Goal: Task Accomplishment & Management: Complete application form

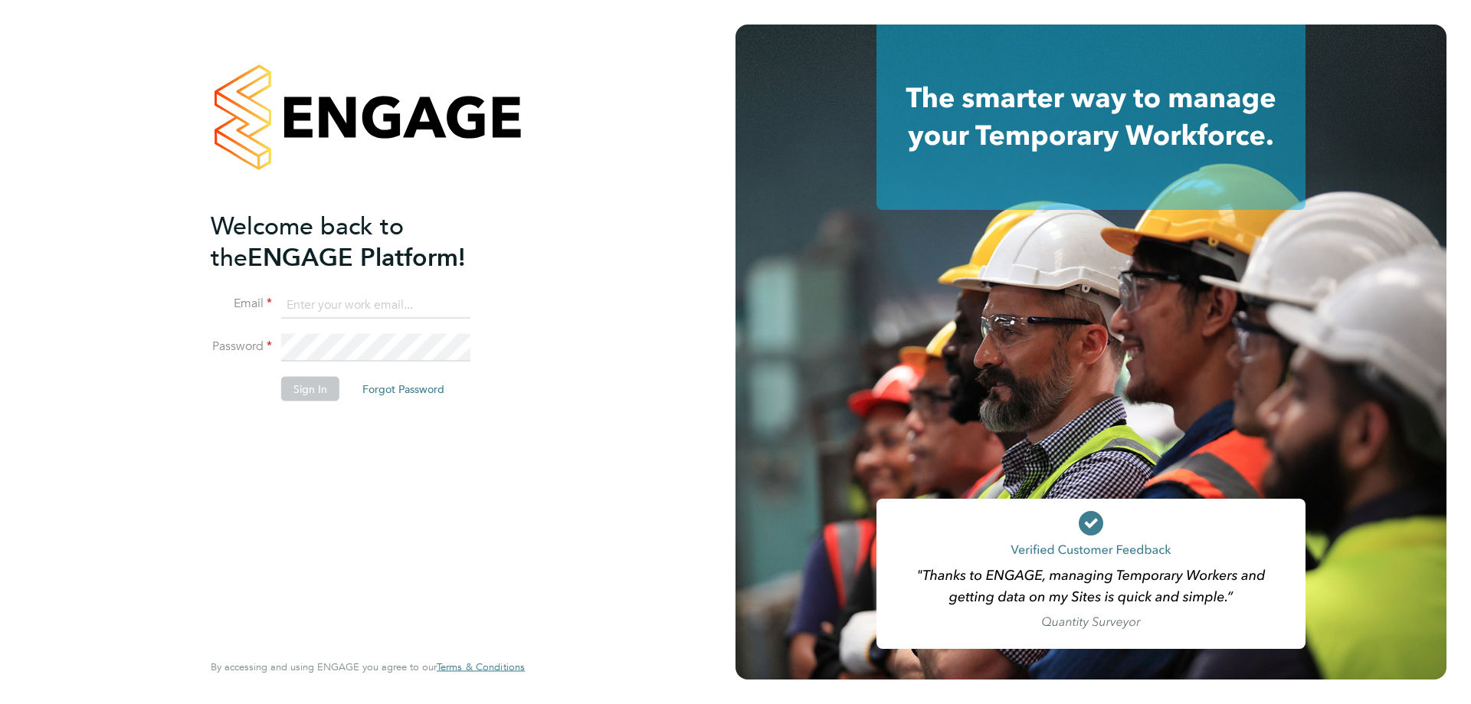
click at [363, 309] on input at bounding box center [375, 305] width 189 height 28
type input "[EMAIL_ADDRESS][PERSON_NAME][DOMAIN_NAME]"
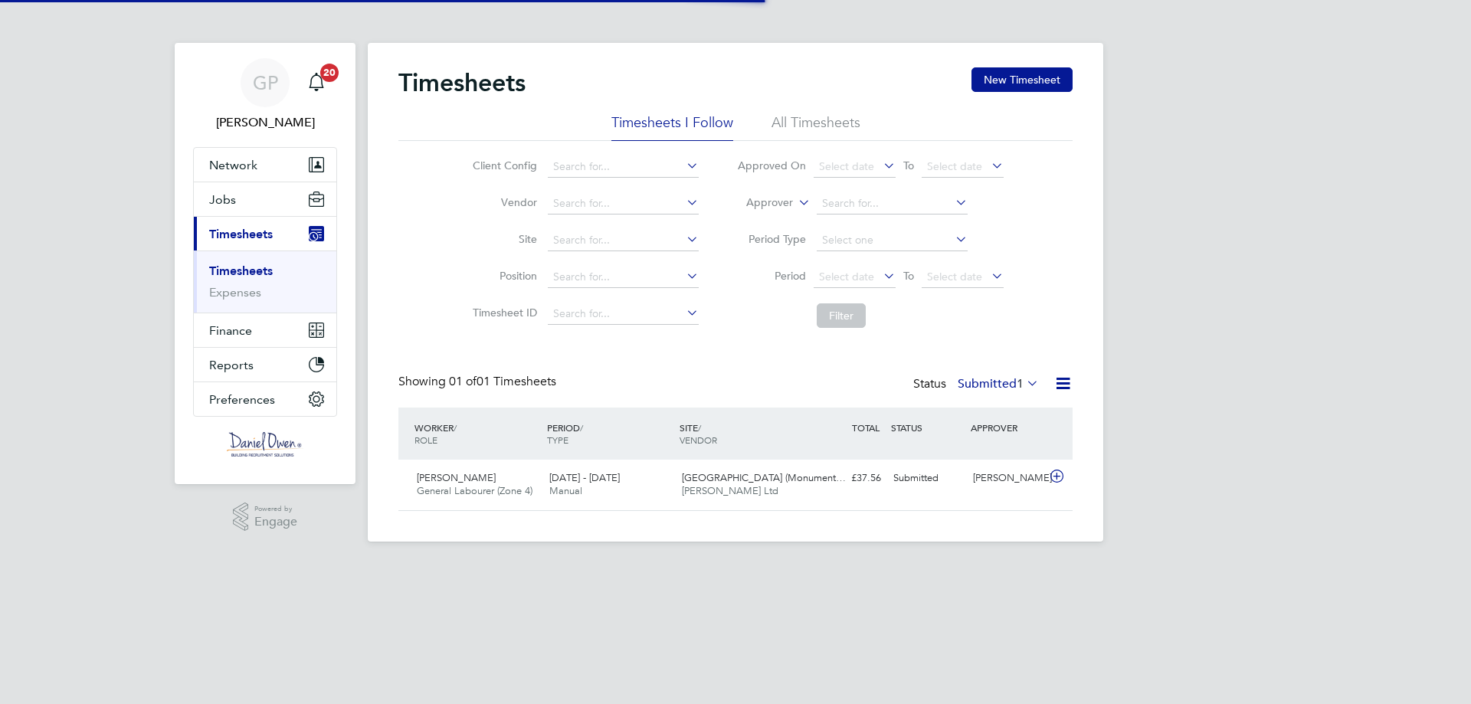
scroll to position [39, 133]
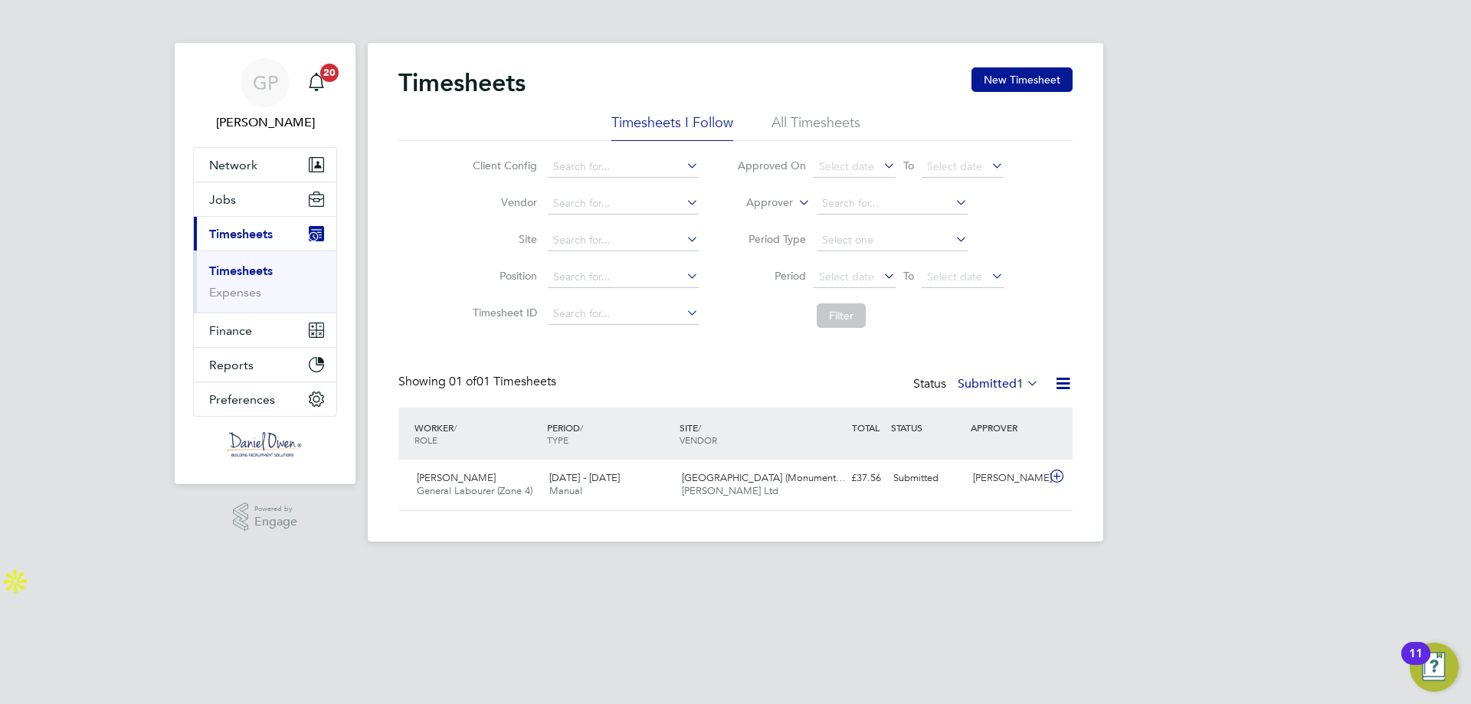
click at [839, 129] on li "All Timesheets" at bounding box center [815, 127] width 89 height 28
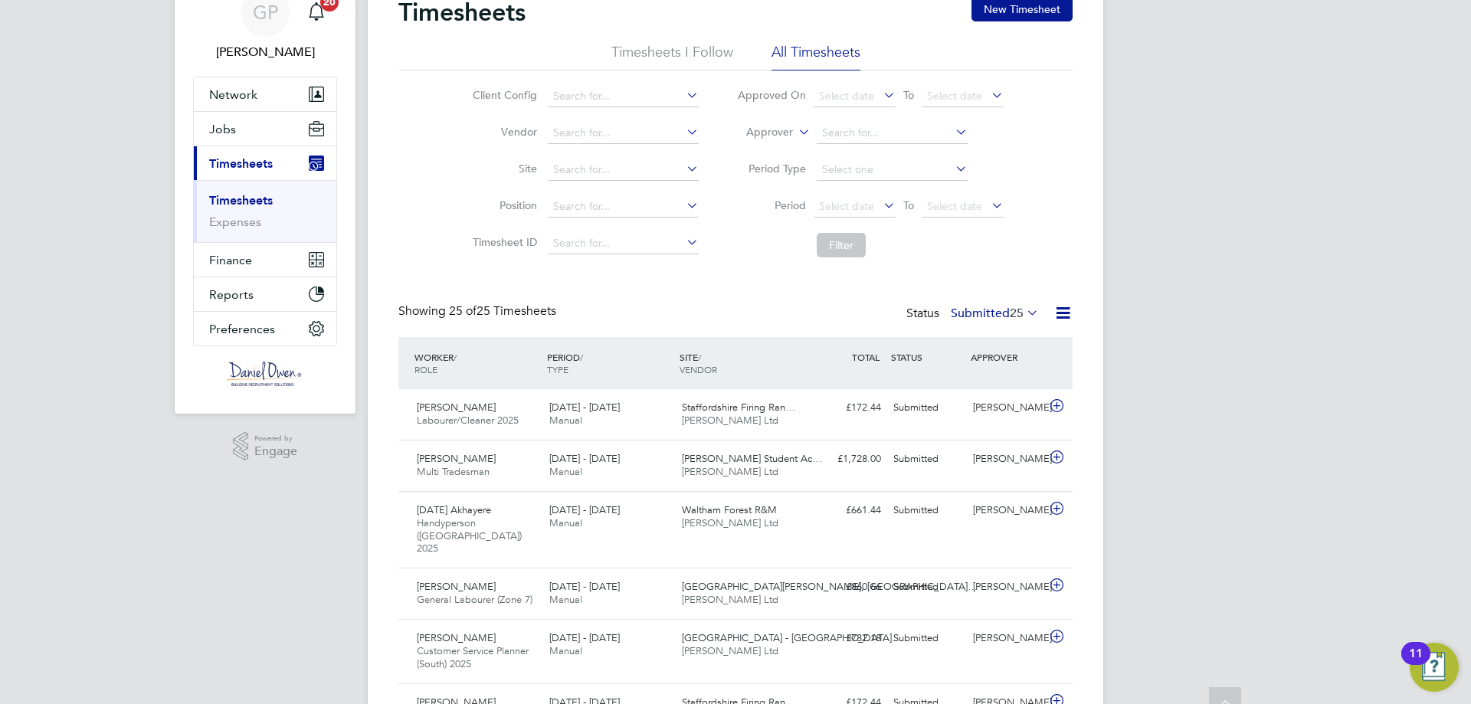
scroll to position [0, 0]
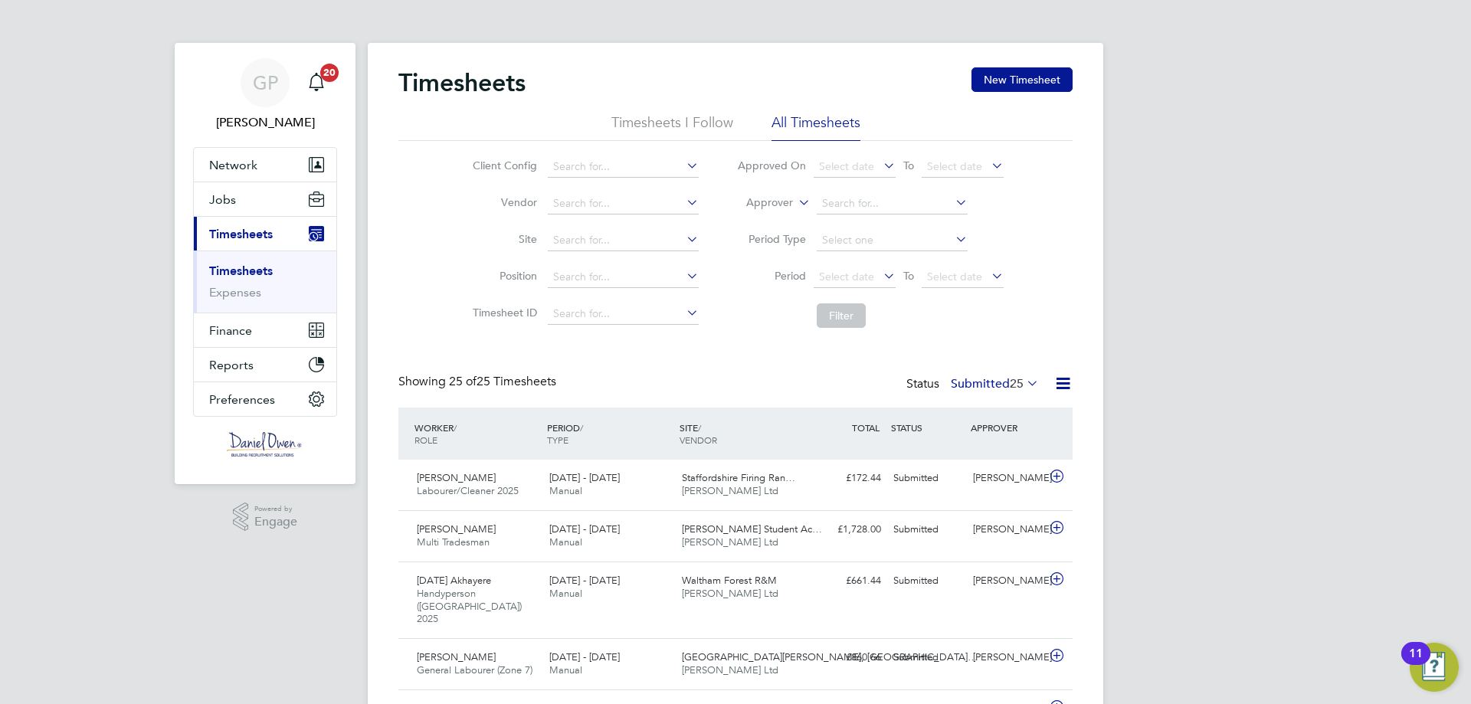
click at [254, 219] on button "Current page: Timesheets" at bounding box center [265, 234] width 142 height 34
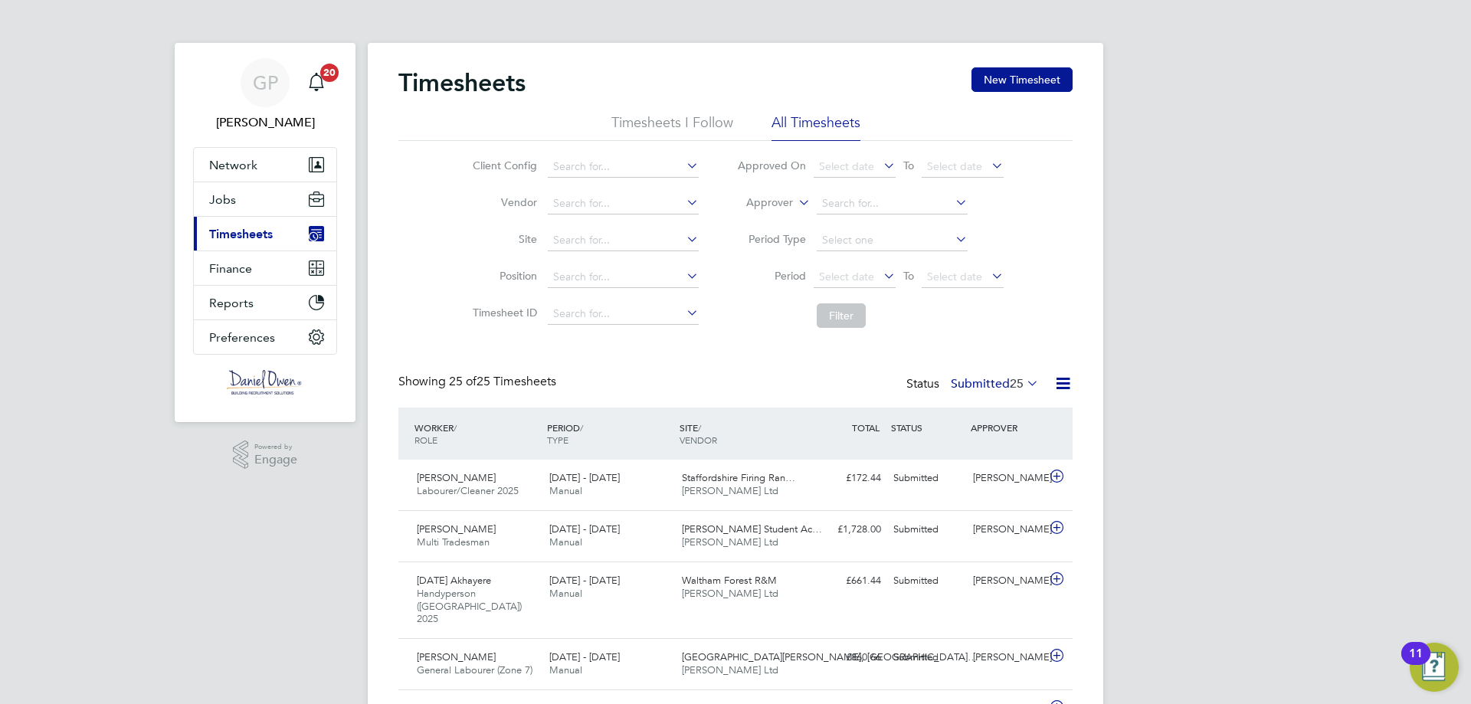
click at [259, 232] on span "Timesheets" at bounding box center [241, 234] width 64 height 15
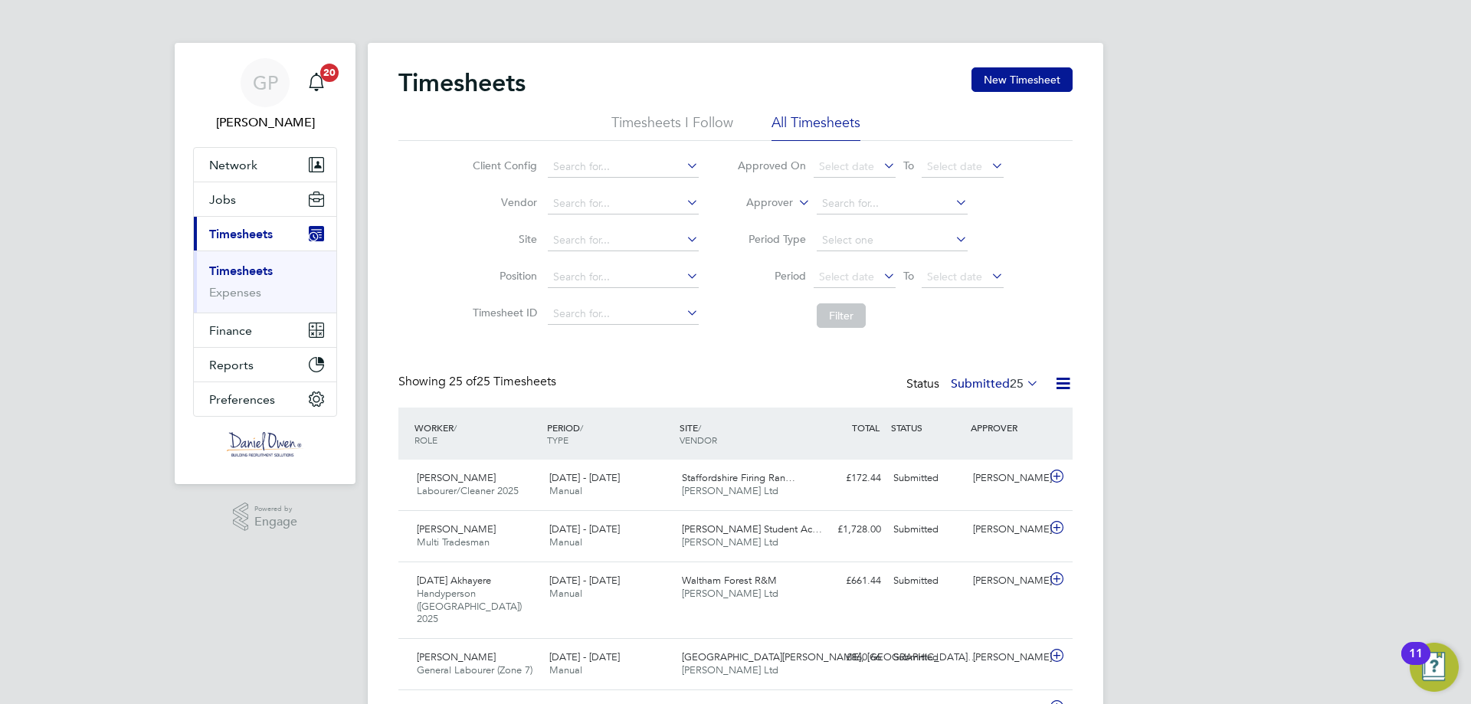
click at [643, 119] on li "Timesheets I Follow" at bounding box center [672, 127] width 122 height 28
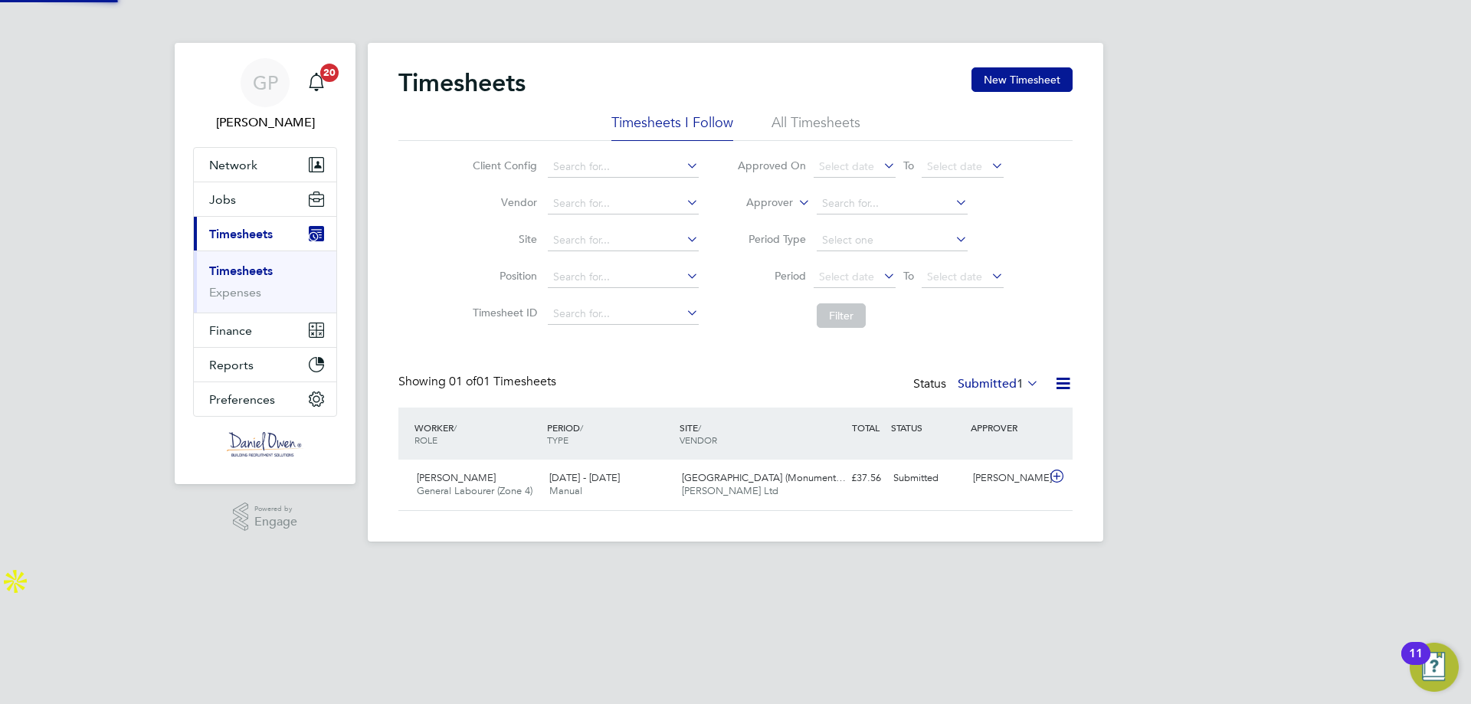
scroll to position [39, 133]
click at [1016, 74] on button "New Timesheet" at bounding box center [1021, 79] width 101 height 25
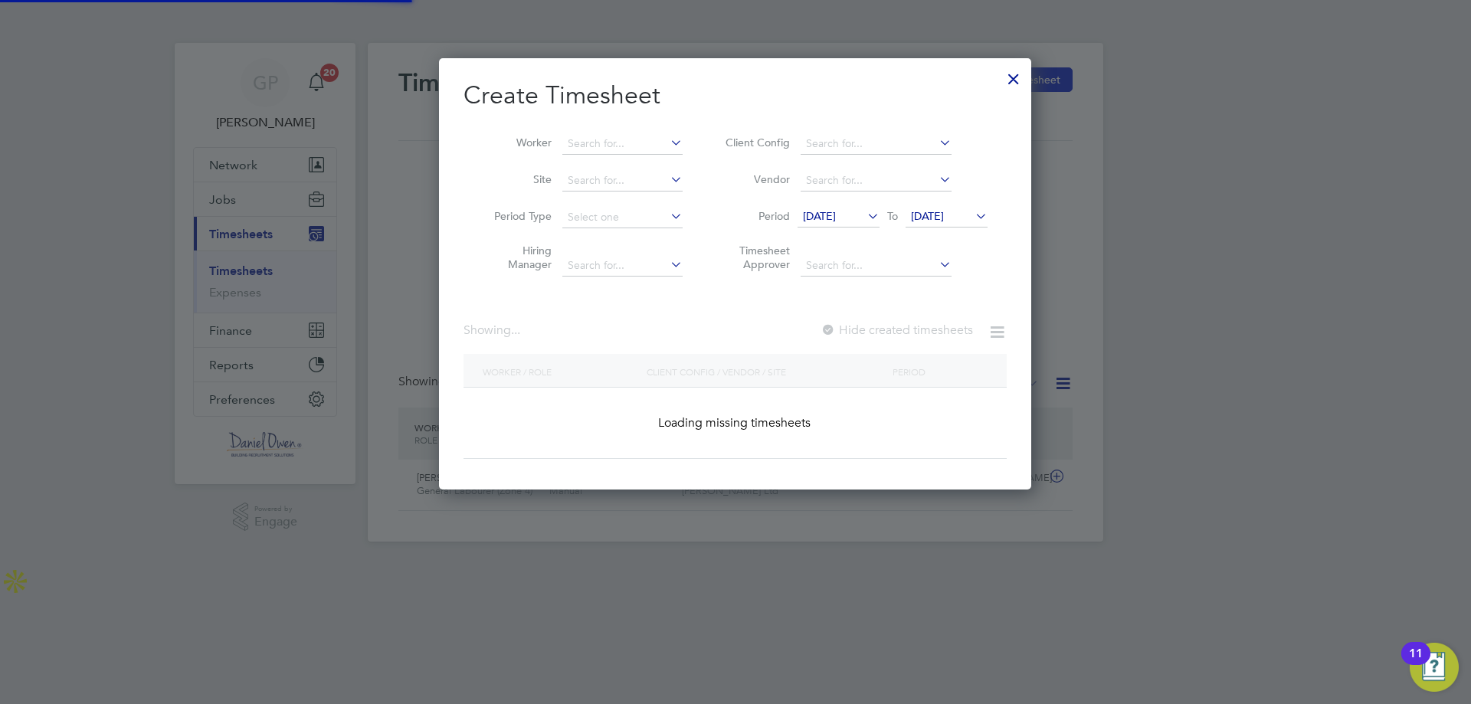
scroll to position [1834, 597]
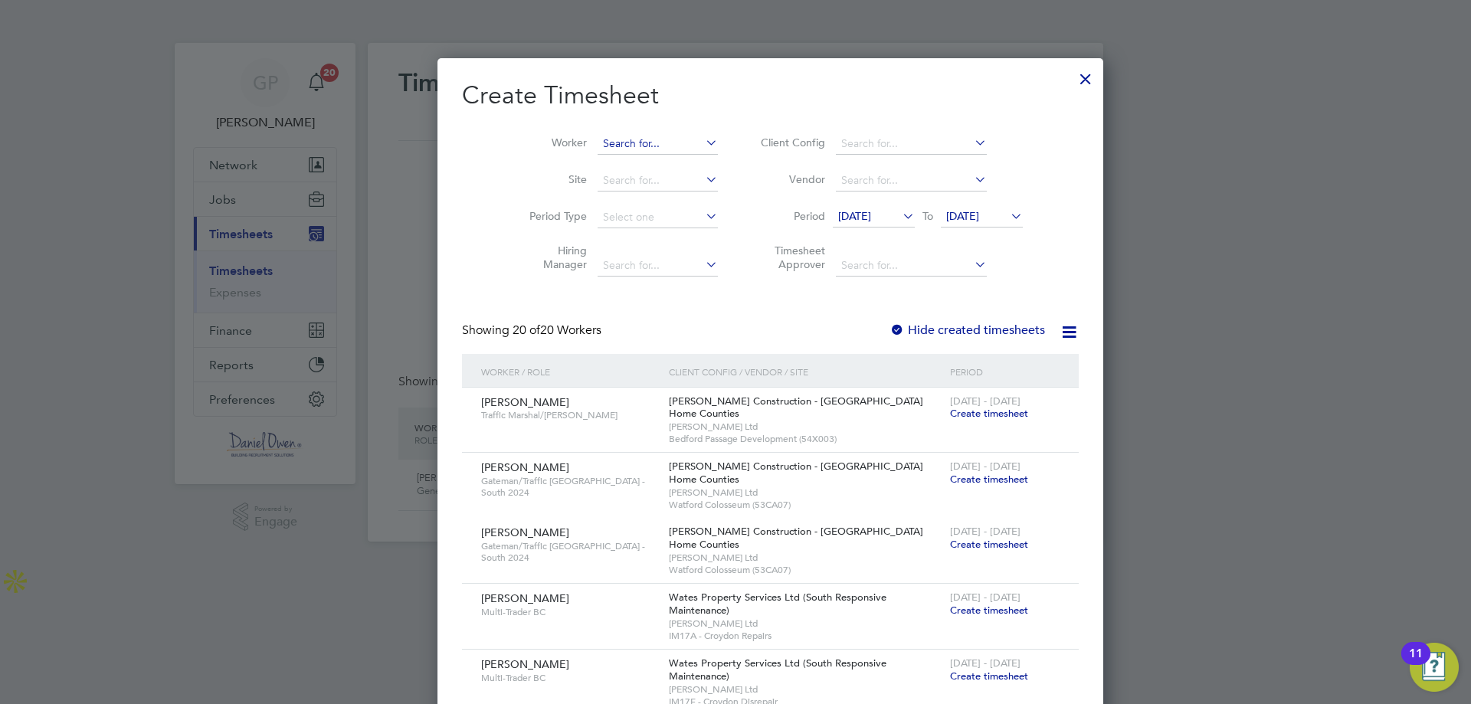
click at [634, 143] on input at bounding box center [658, 143] width 120 height 21
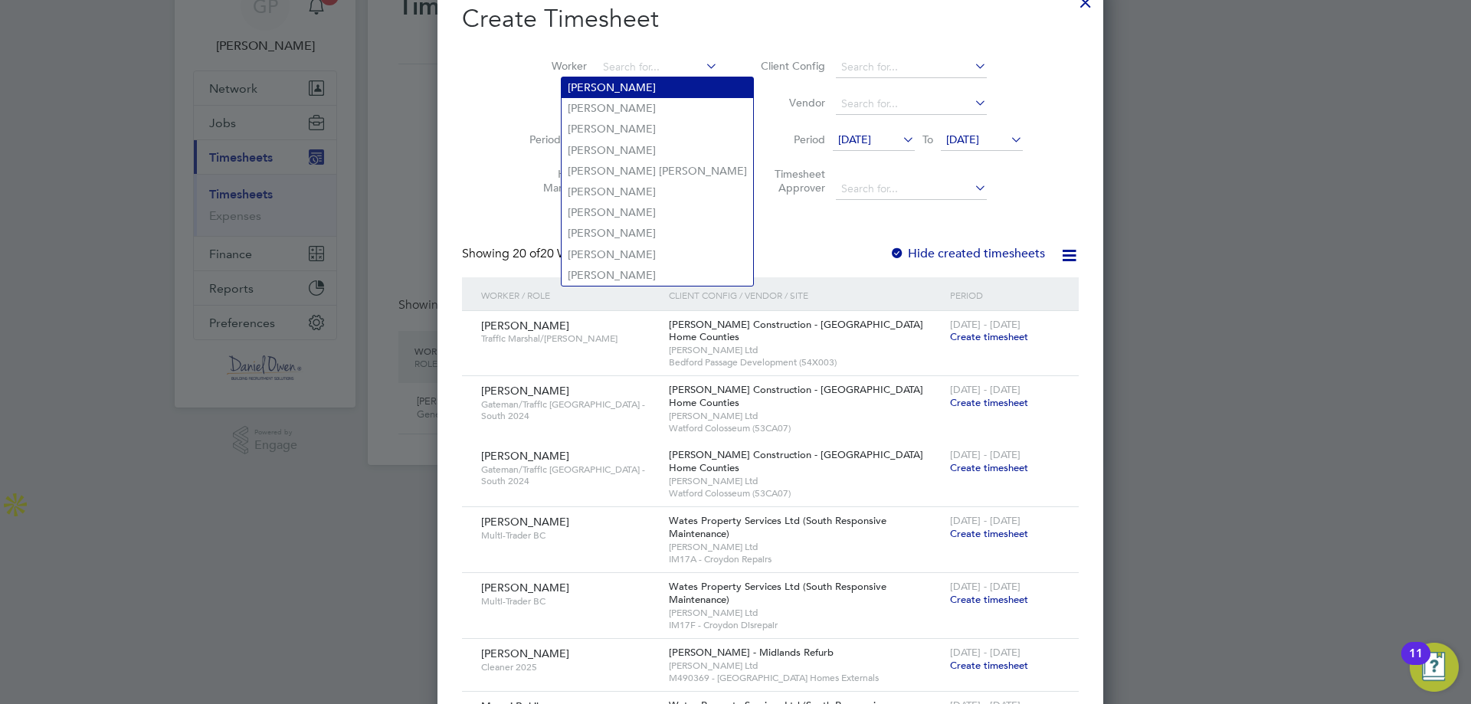
scroll to position [0, 0]
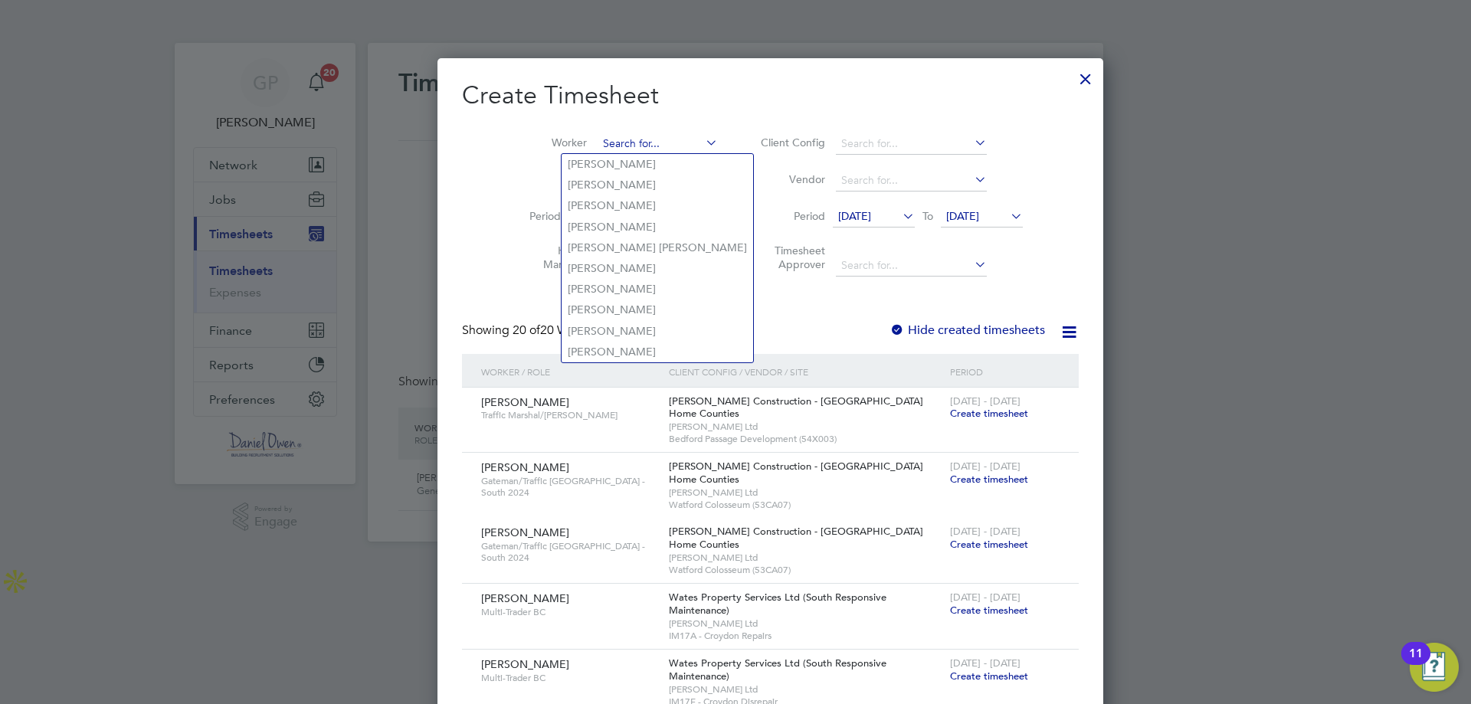
click at [652, 138] on input at bounding box center [658, 143] width 120 height 21
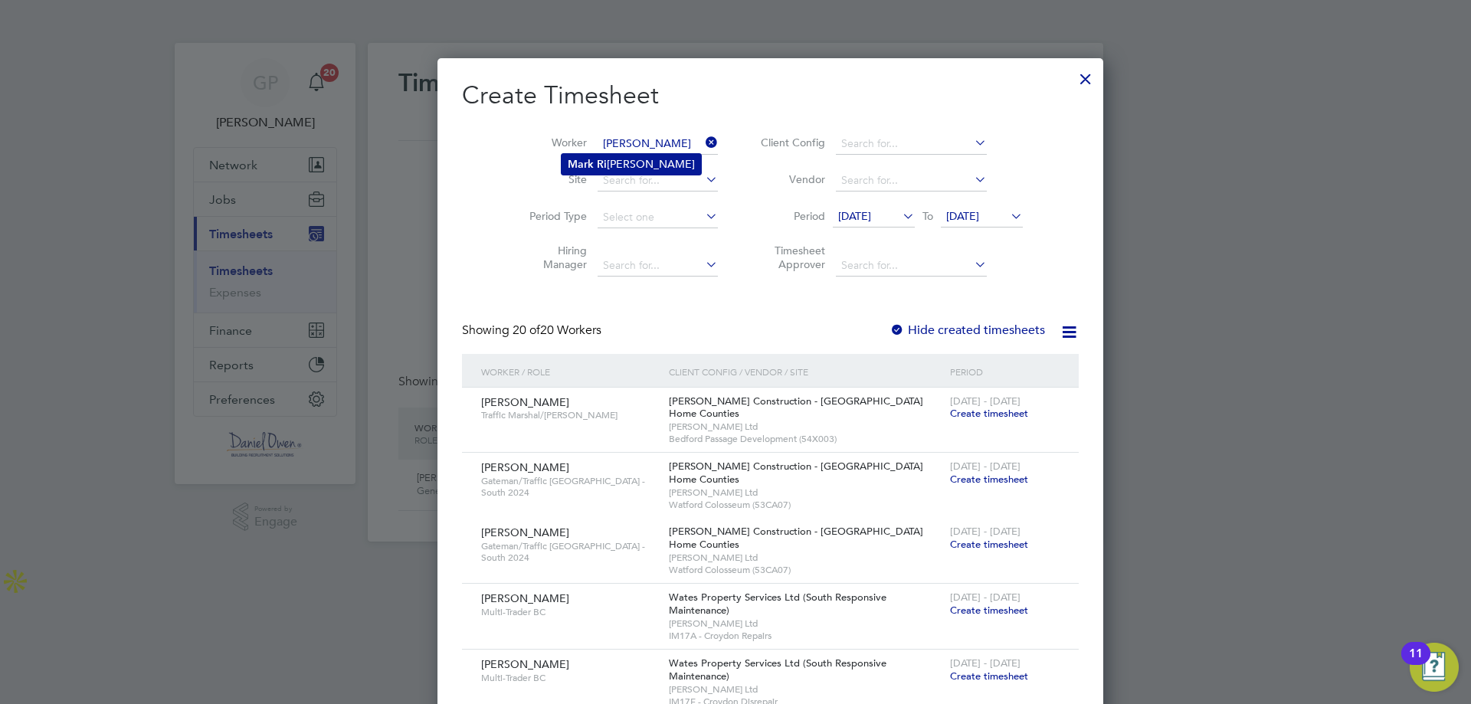
click at [616, 166] on li "[PERSON_NAME]" at bounding box center [631, 164] width 139 height 21
type input "[PERSON_NAME]"
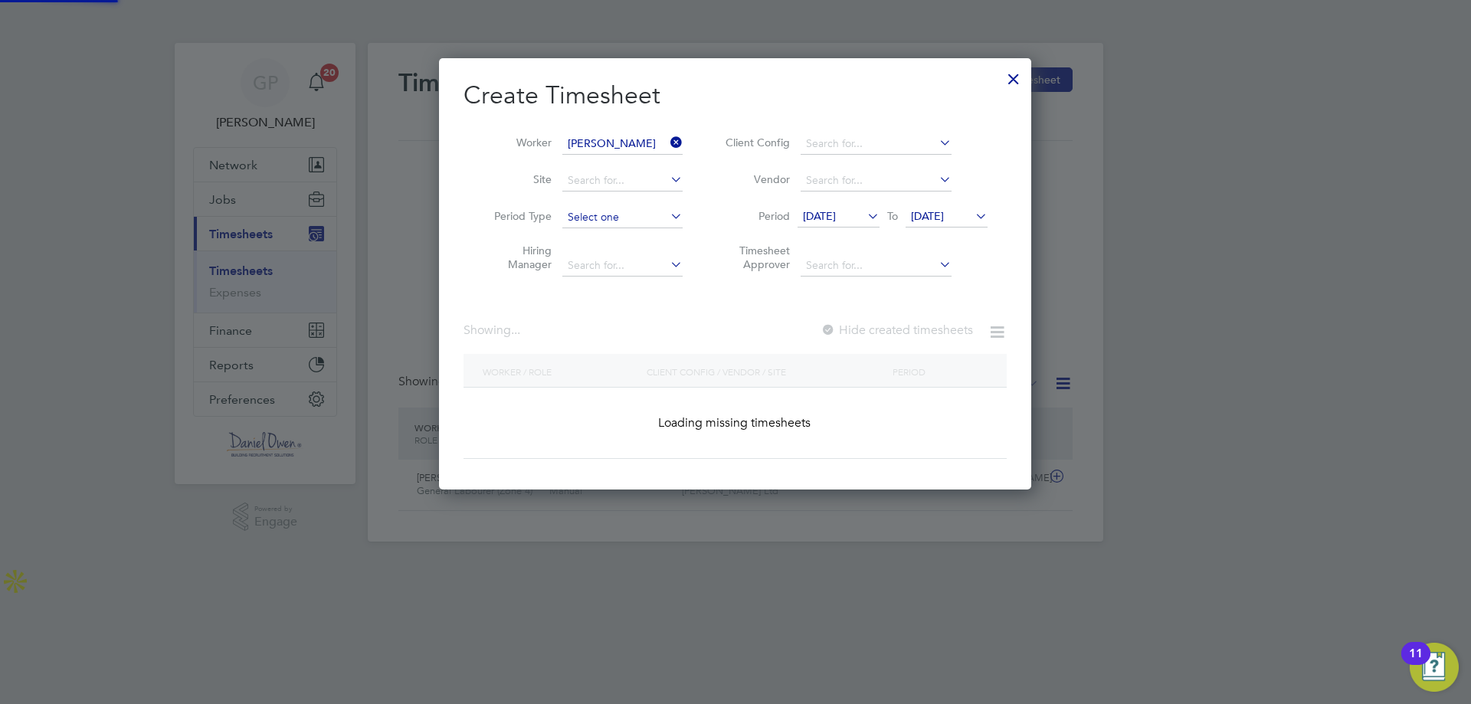
scroll to position [413, 593]
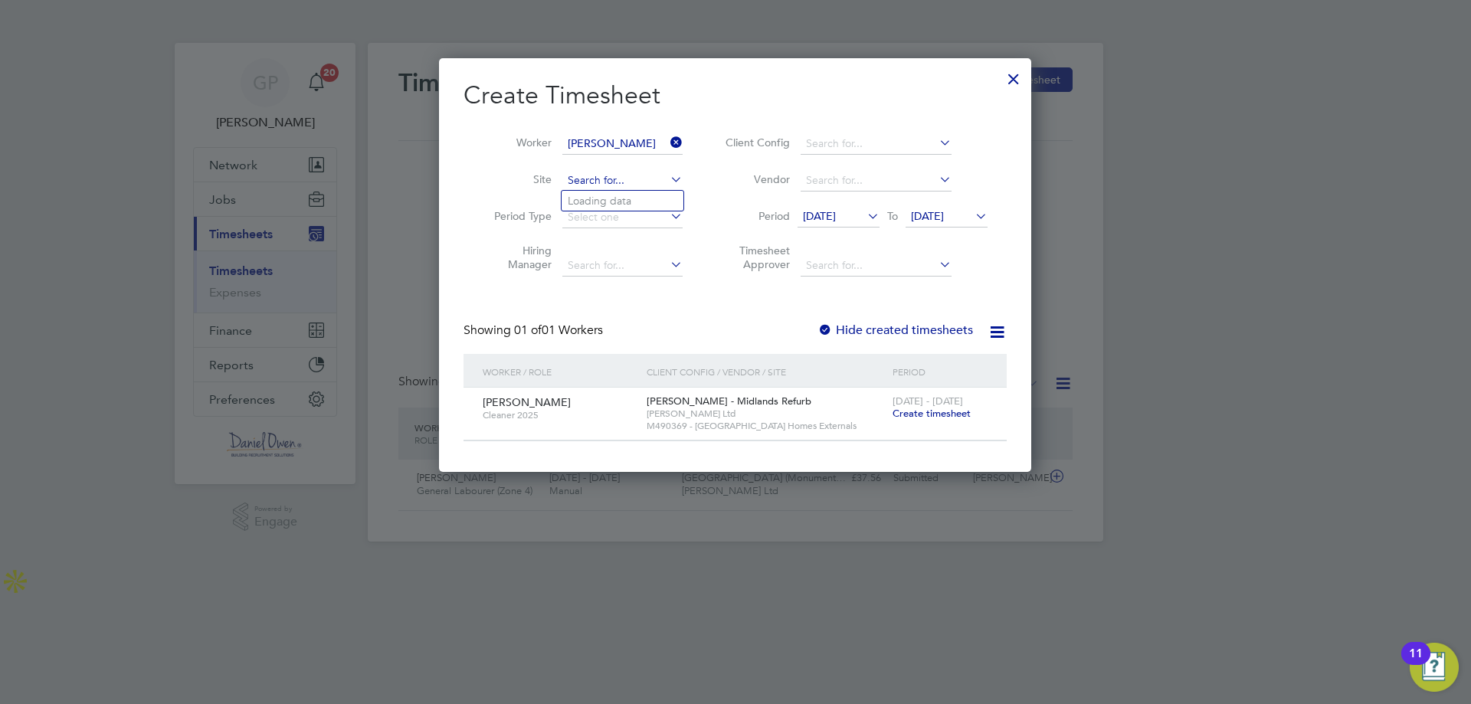
click at [656, 178] on input at bounding box center [622, 180] width 120 height 21
click at [620, 168] on li "Site" at bounding box center [582, 180] width 238 height 37
click at [623, 175] on input at bounding box center [622, 180] width 120 height 21
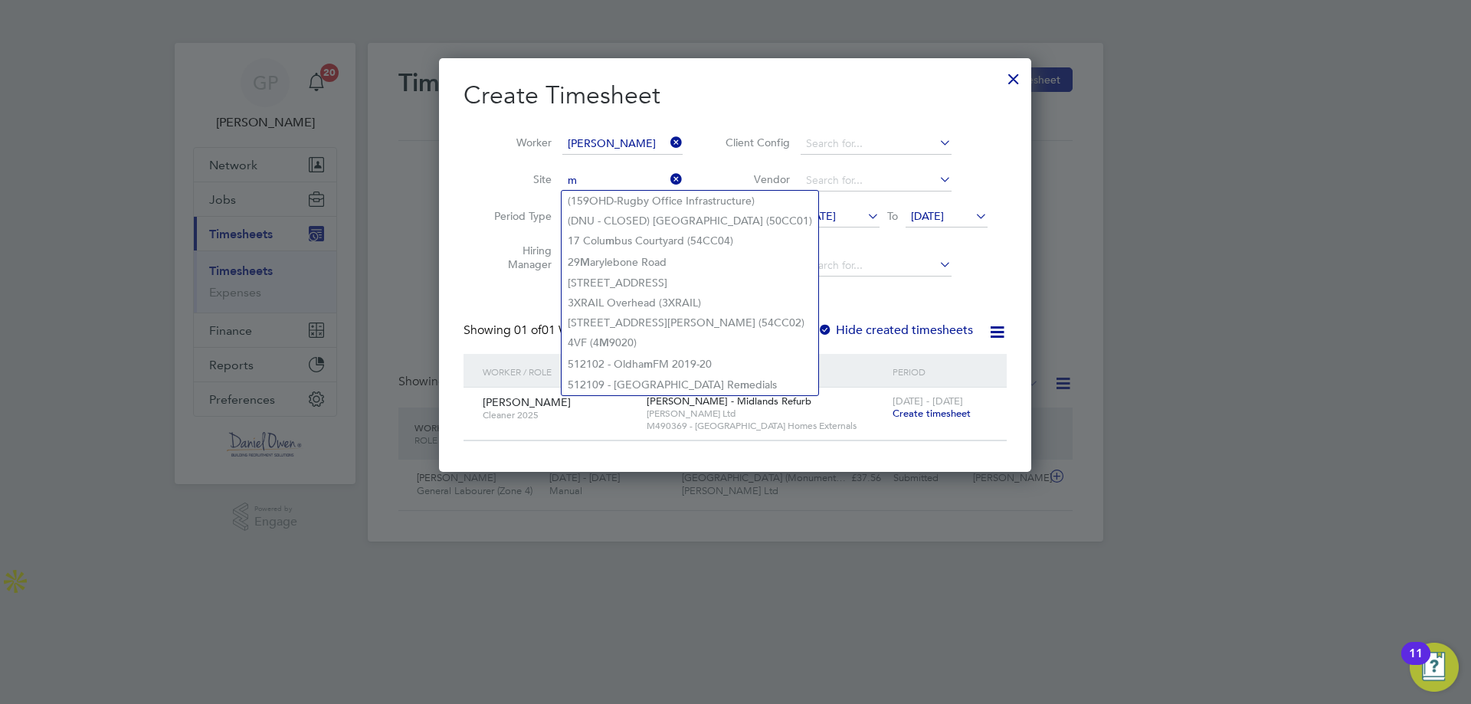
type input "m"
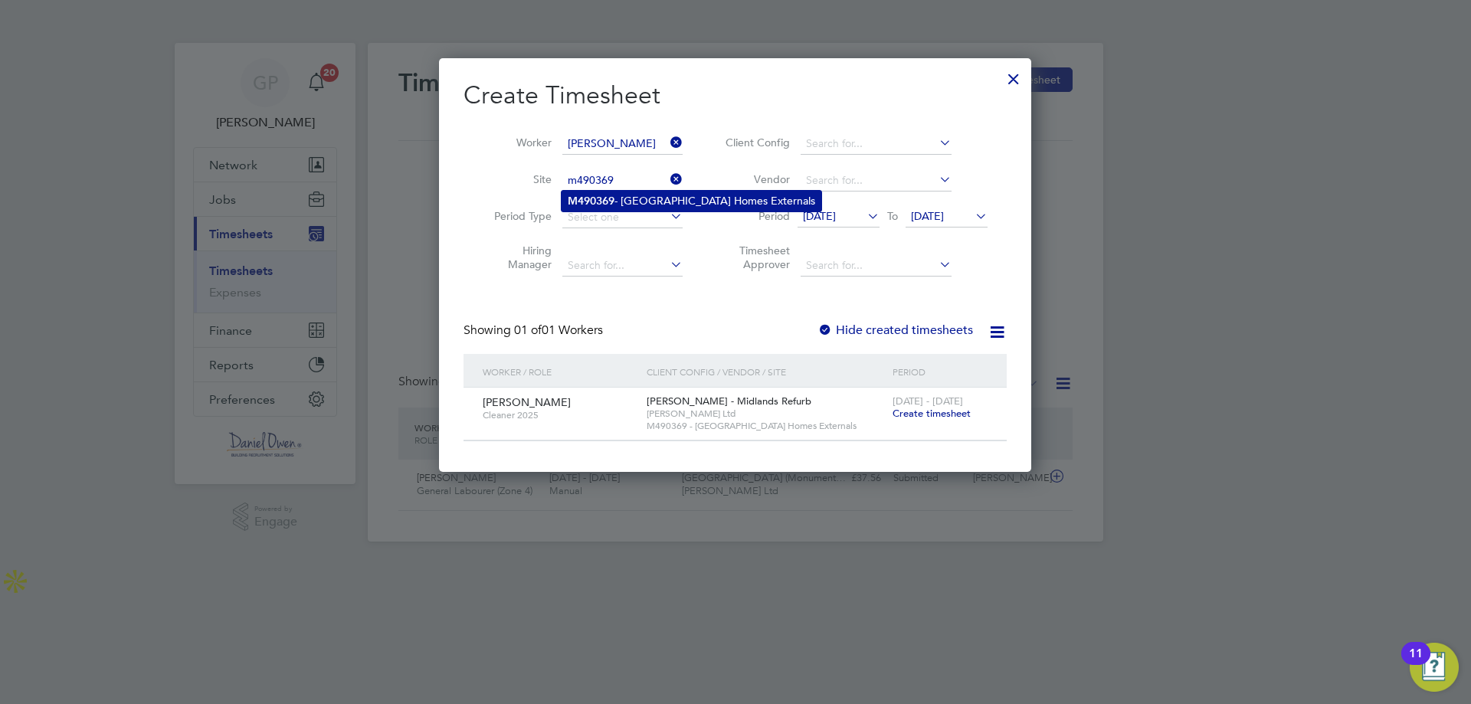
click at [666, 195] on li "M490369 - [GEOGRAPHIC_DATA] Homes Externals" at bounding box center [692, 201] width 260 height 21
type input "M490369 - [GEOGRAPHIC_DATA] Homes Externals"
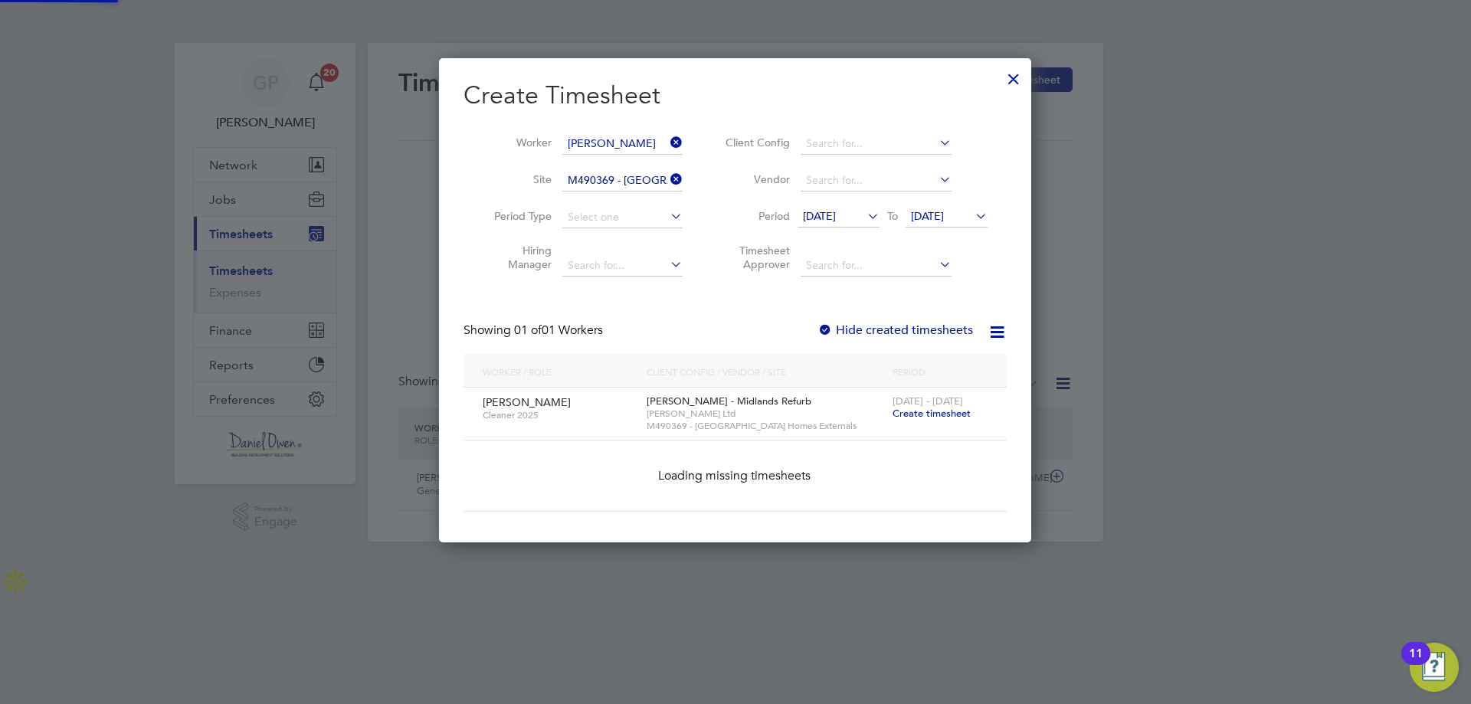
scroll to position [413, 593]
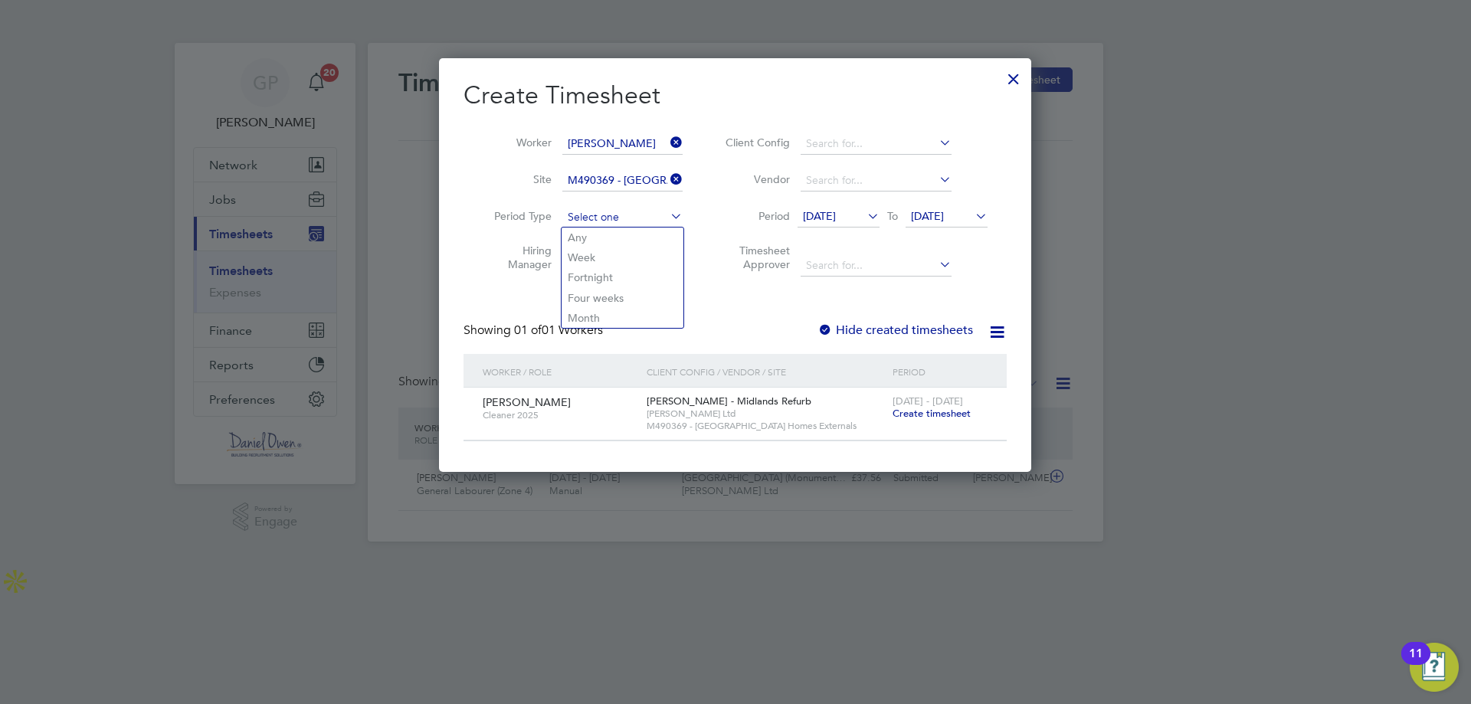
click at [614, 224] on input at bounding box center [622, 217] width 120 height 21
click at [600, 249] on li "Week" at bounding box center [623, 257] width 122 height 20
type input "Week"
click at [914, 417] on span "Create timesheet" at bounding box center [931, 413] width 78 height 13
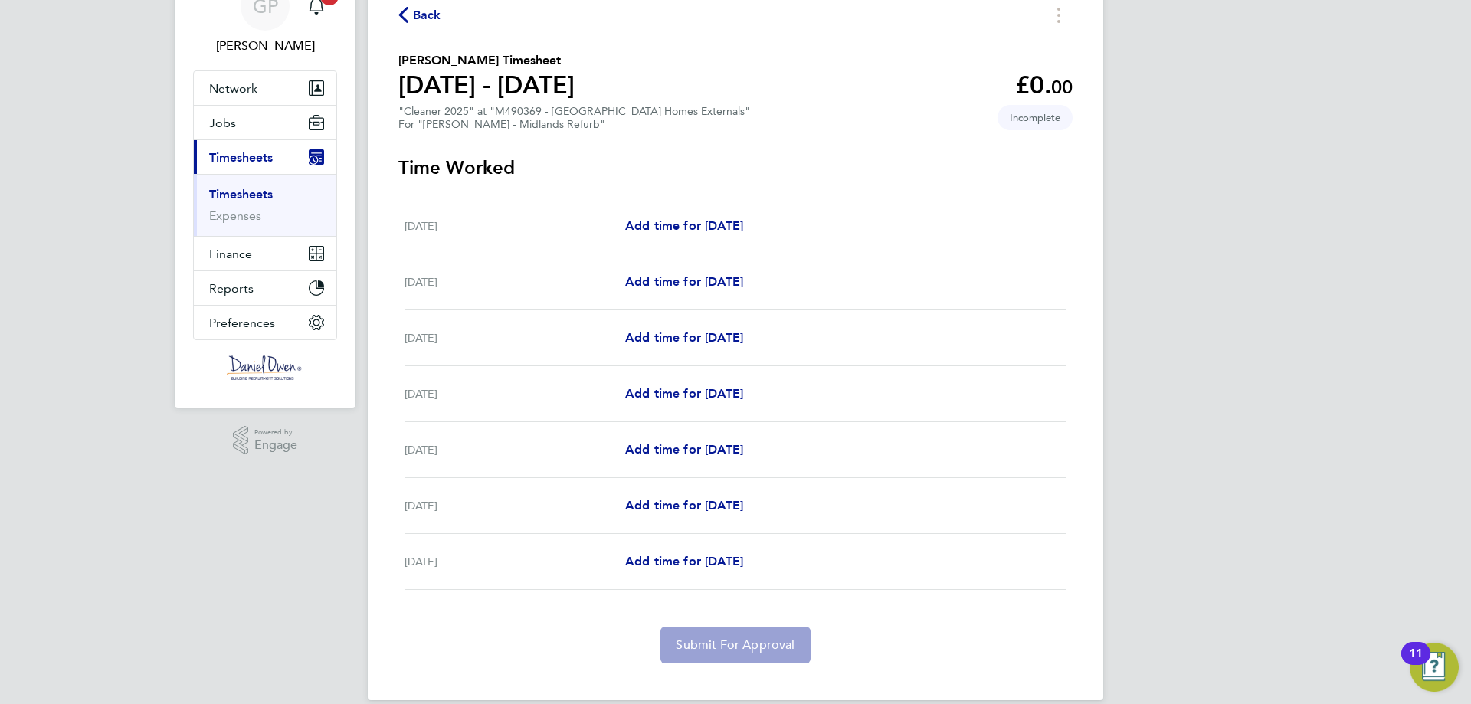
scroll to position [97, 0]
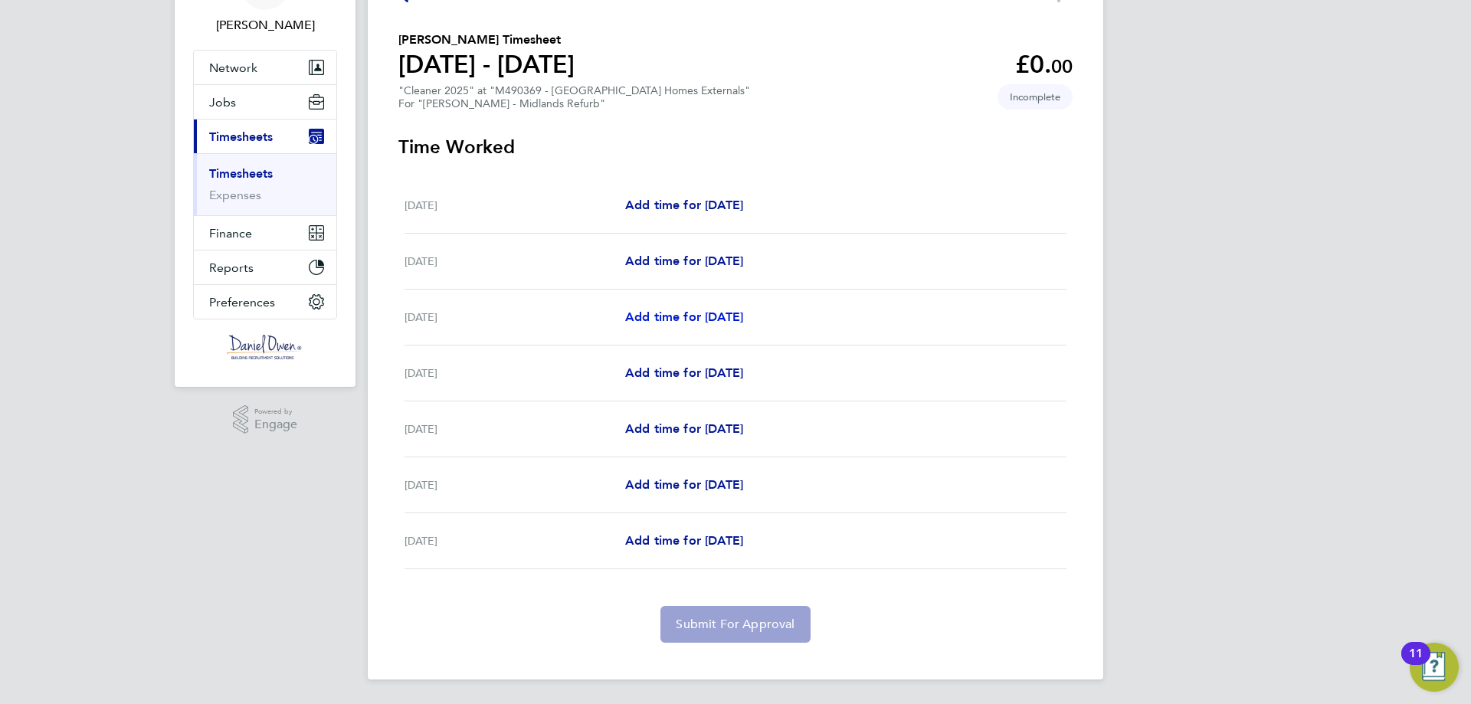
click at [729, 318] on span "Add time for Mon 22 Sep" at bounding box center [684, 316] width 118 height 15
select select "30"
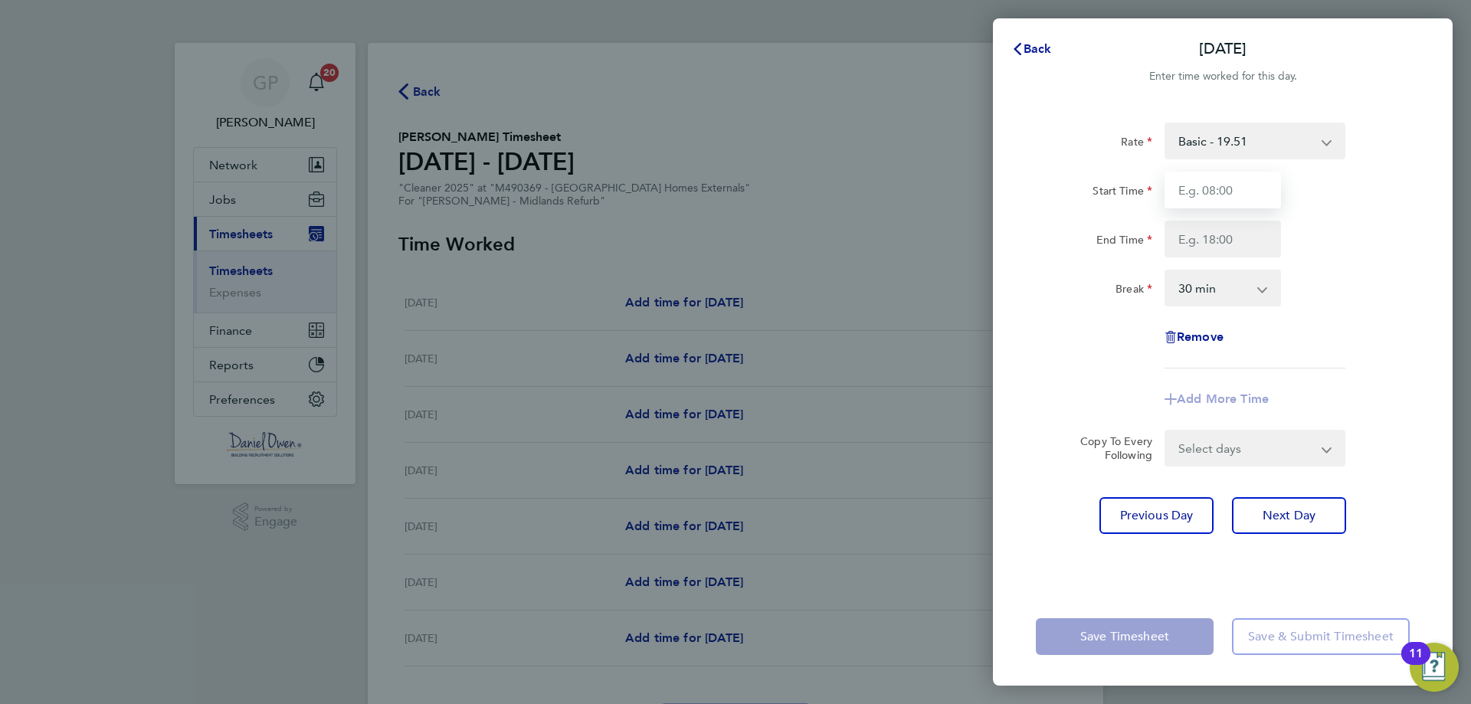
click at [1243, 198] on input "Start Time" at bounding box center [1222, 190] width 116 height 37
type input "08:00"
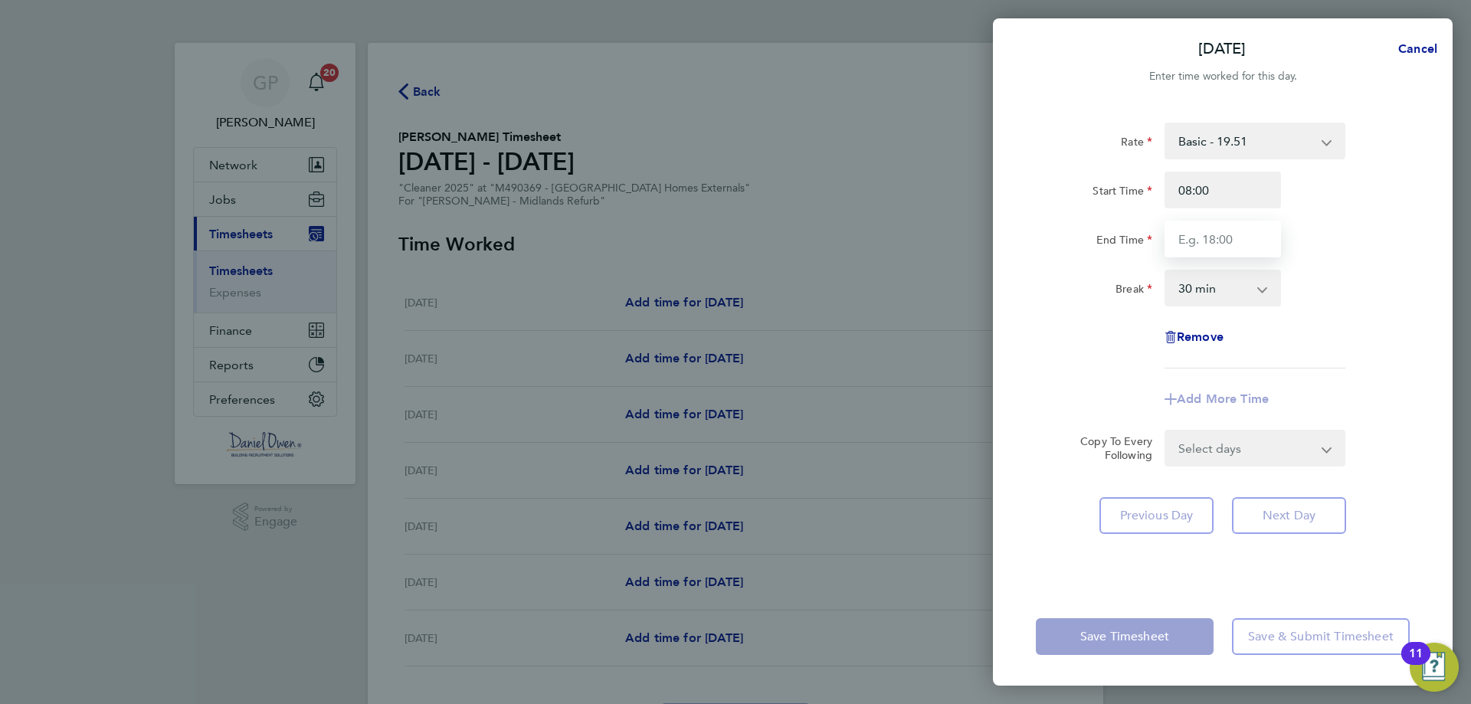
click at [1240, 238] on input "End Time" at bounding box center [1222, 239] width 116 height 37
type input "04:00"
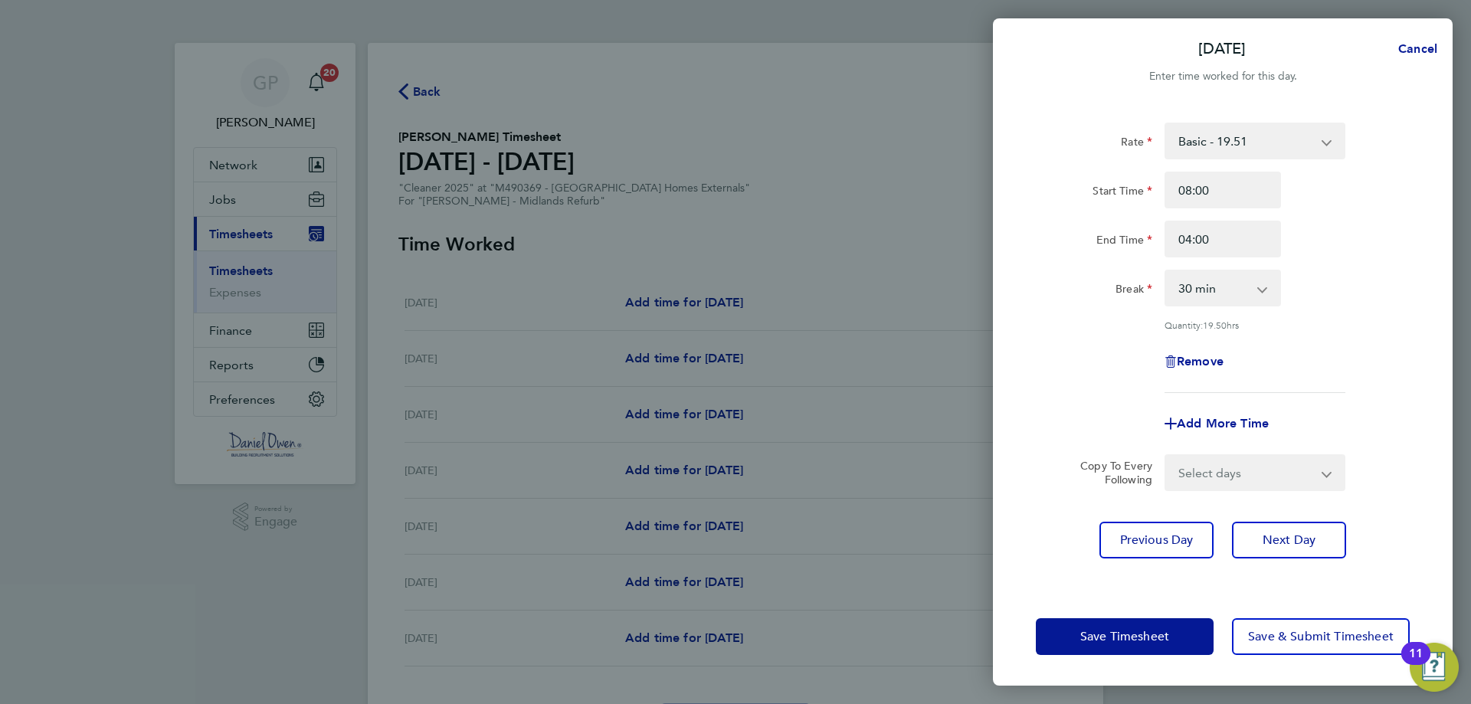
click at [1370, 262] on div "Rate Basic - 19.51 Overtime 1 - 28.12 Overtime 2 - 36.73 Start Time 08:00 End T…" at bounding box center [1223, 258] width 374 height 270
click at [1272, 543] on span "Next Day" at bounding box center [1288, 539] width 53 height 15
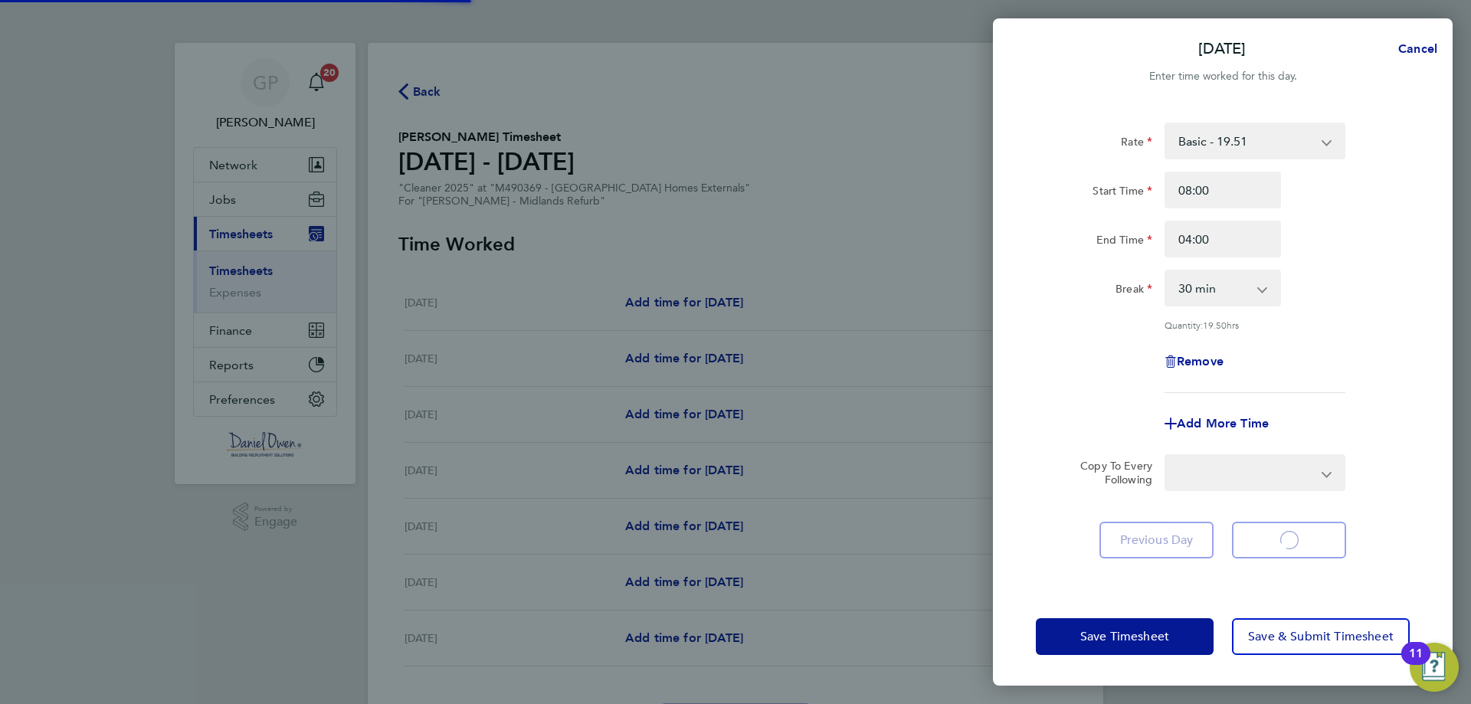
select select "30"
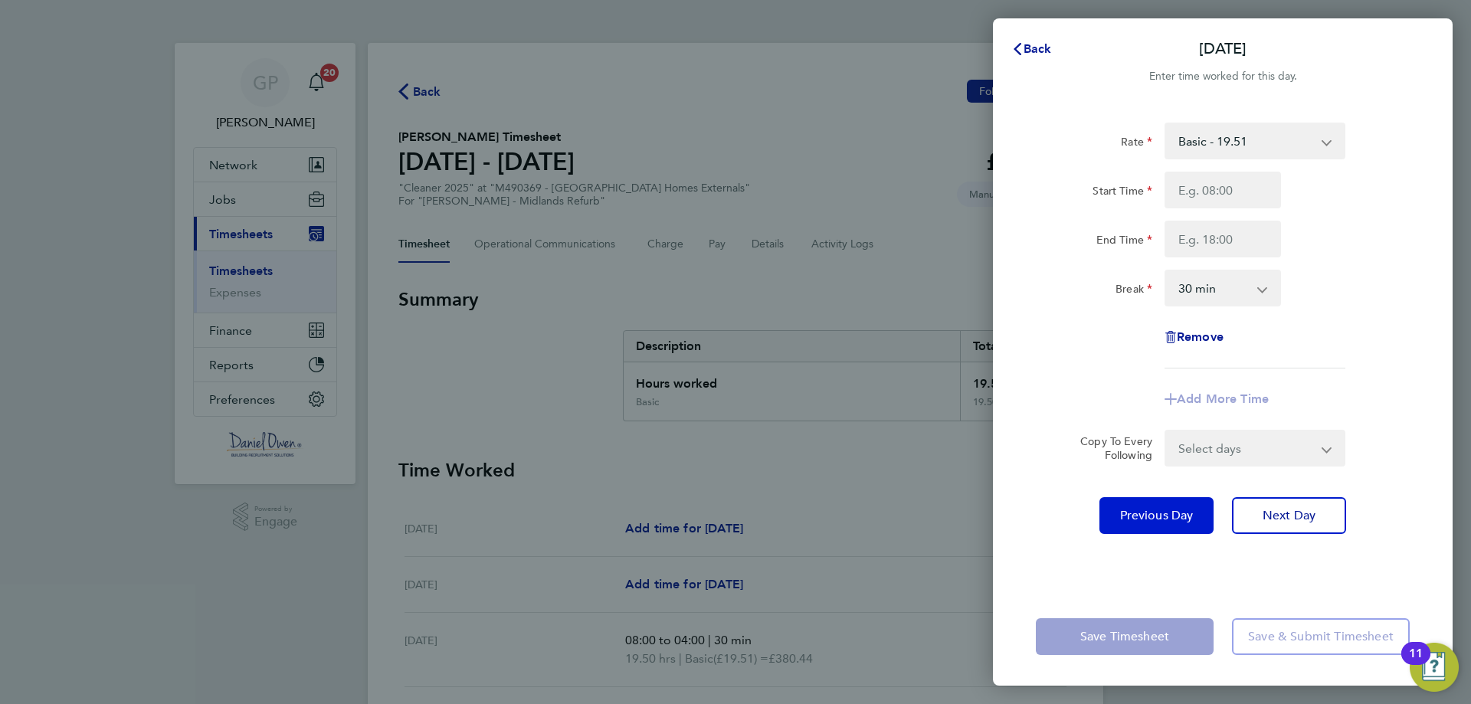
click at [1154, 520] on span "Previous Day" at bounding box center [1157, 515] width 74 height 15
select select "30"
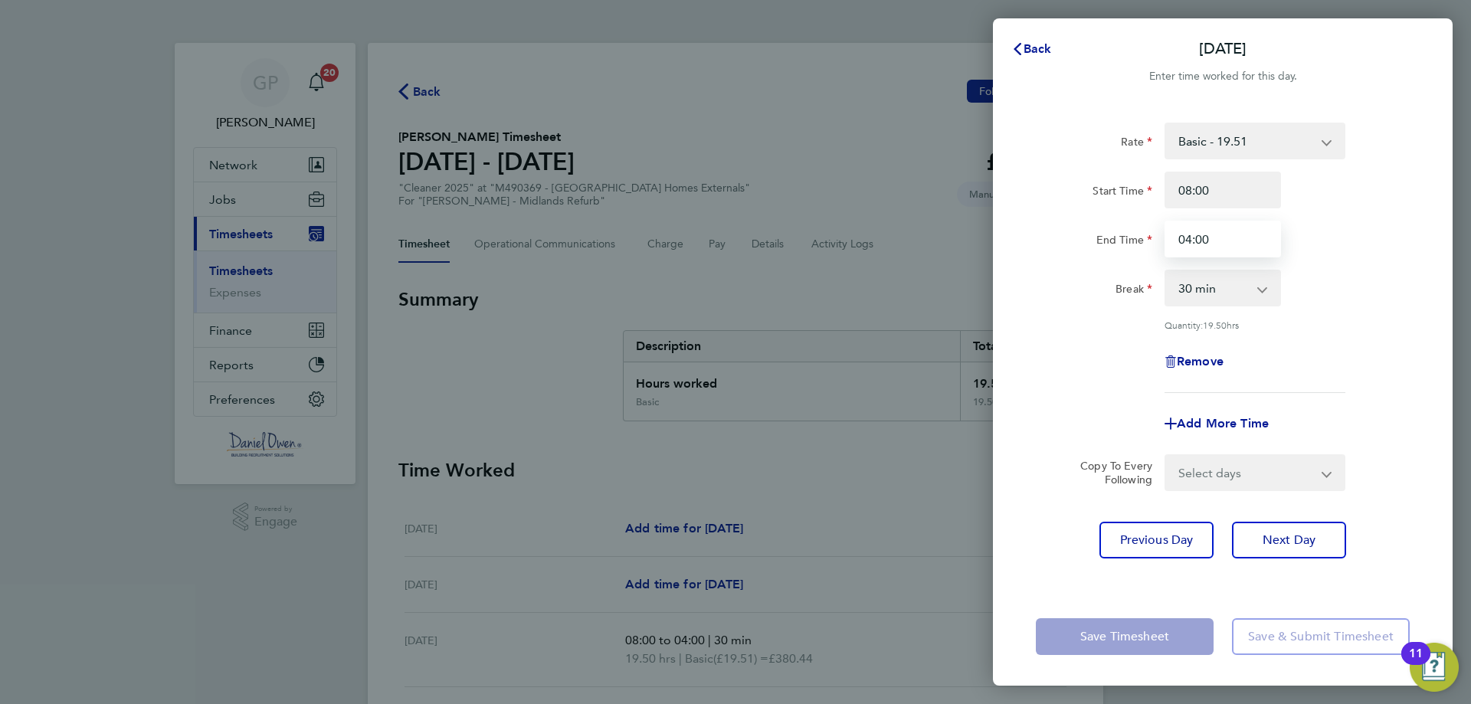
click at [1233, 248] on input "04:00" at bounding box center [1222, 239] width 116 height 37
type input "0"
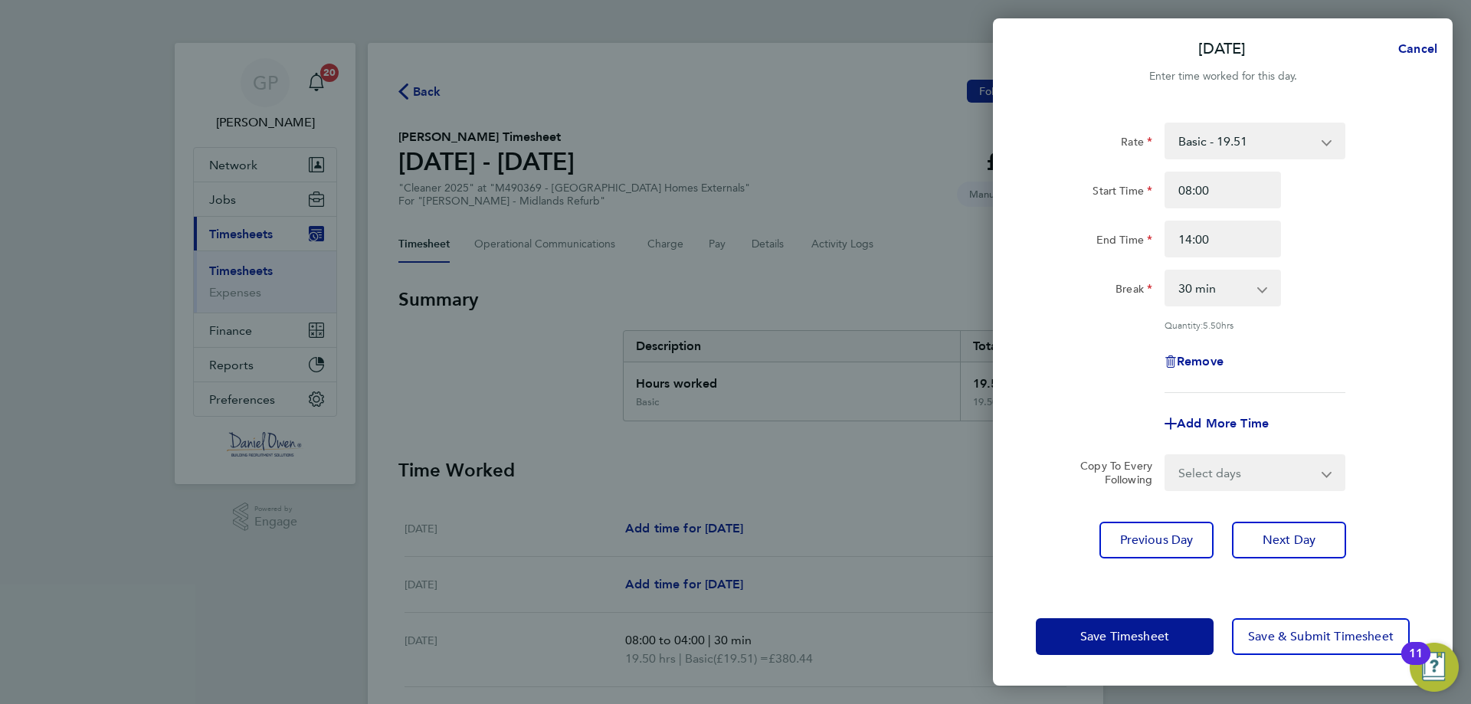
click at [1322, 251] on div "End Time 14:00" at bounding box center [1223, 239] width 386 height 37
click at [1241, 231] on input "14:00" at bounding box center [1222, 239] width 116 height 37
type input "14:30"
click at [1293, 536] on span "Next Day" at bounding box center [1288, 539] width 53 height 15
select select "30"
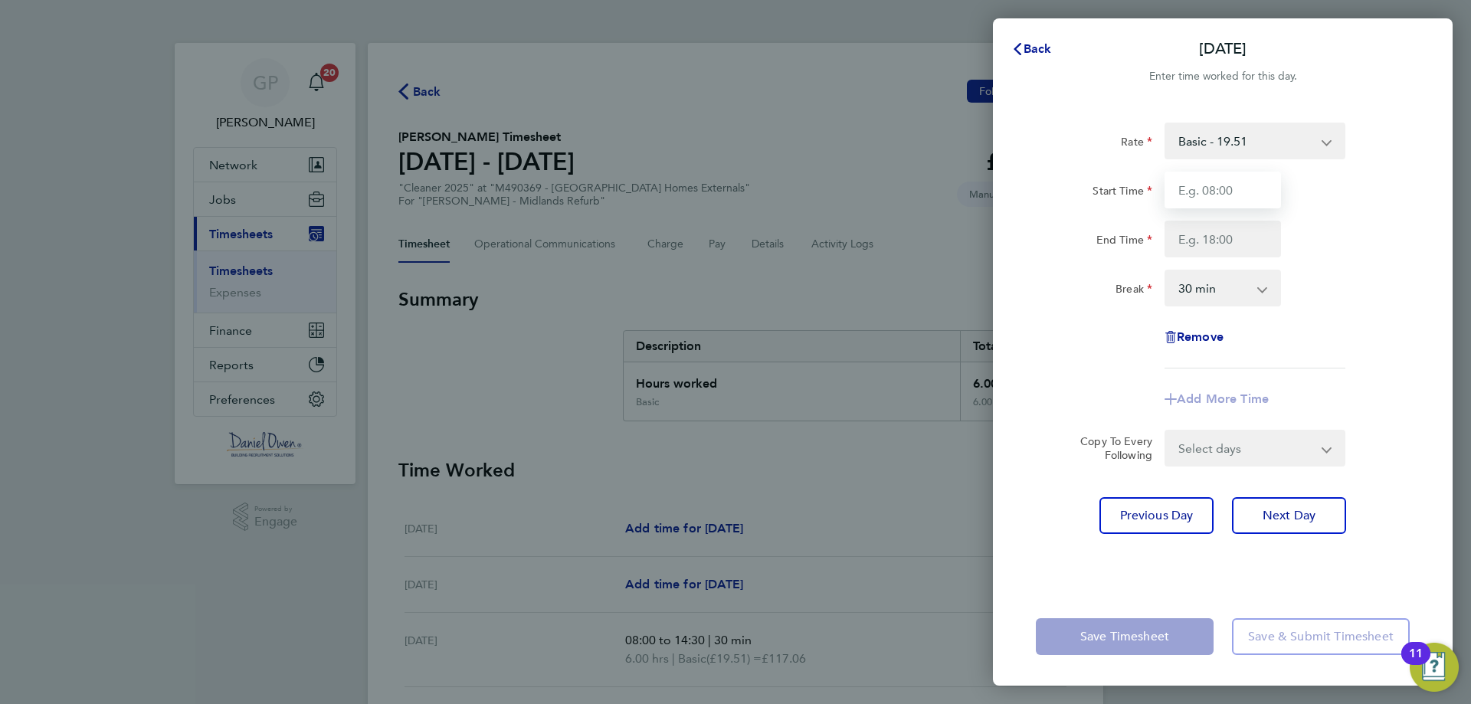
click at [1219, 193] on input "Start Time" at bounding box center [1222, 190] width 116 height 37
type input "08:00"
click at [1215, 240] on input "End Time" at bounding box center [1222, 239] width 116 height 37
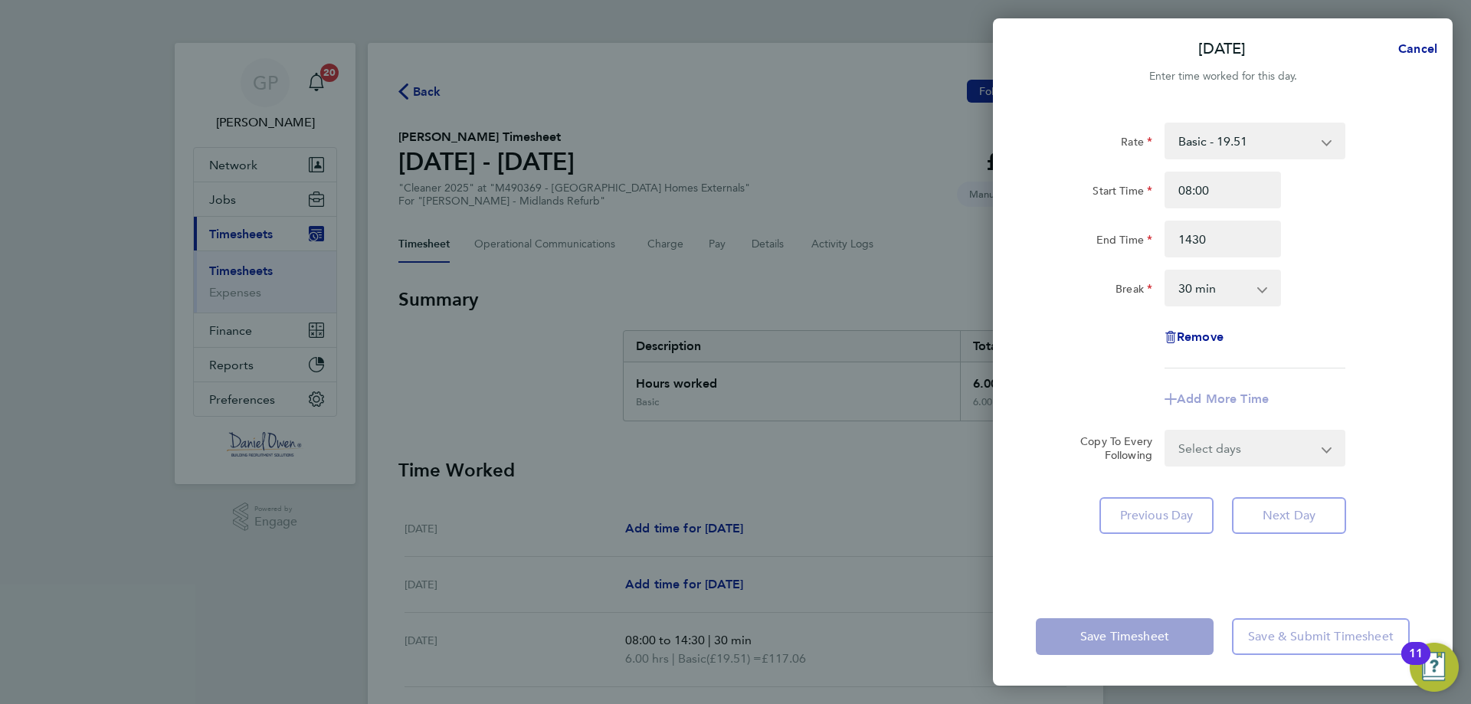
type input "14:30"
click at [1321, 310] on div "Rate Basic - 19.51 Overtime 1 - 28.12 Overtime 2 - 36.73 Start Time 08:00 End T…" at bounding box center [1223, 246] width 374 height 246
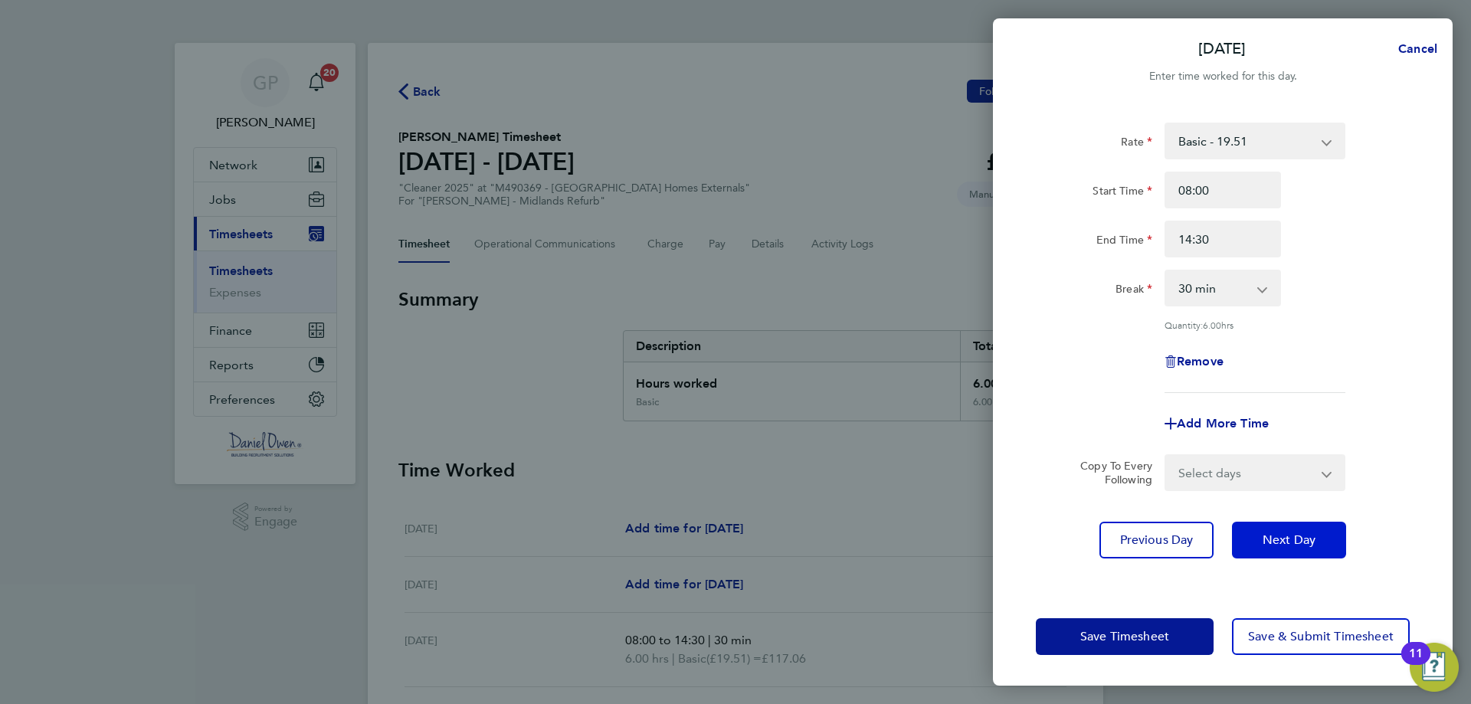
click at [1311, 538] on span "Next Day" at bounding box center [1288, 539] width 53 height 15
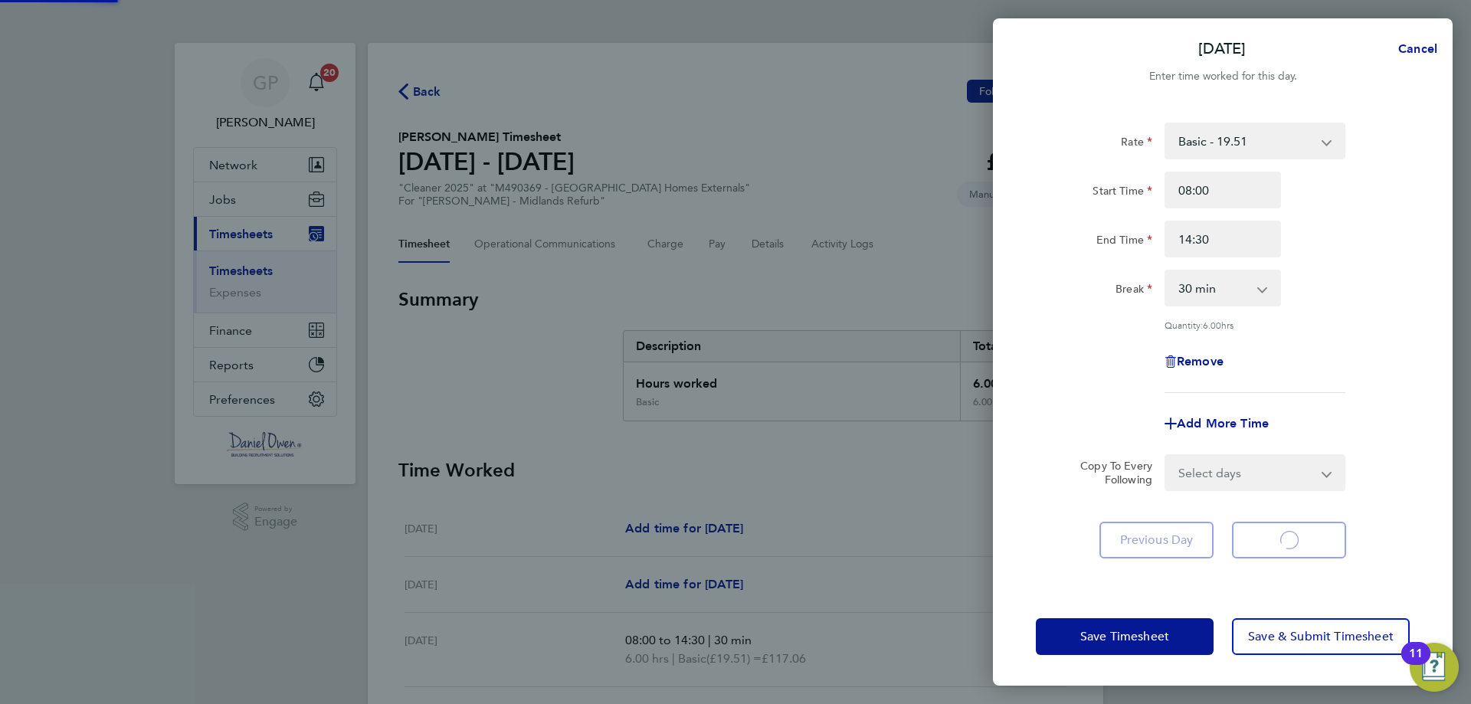
select select "30"
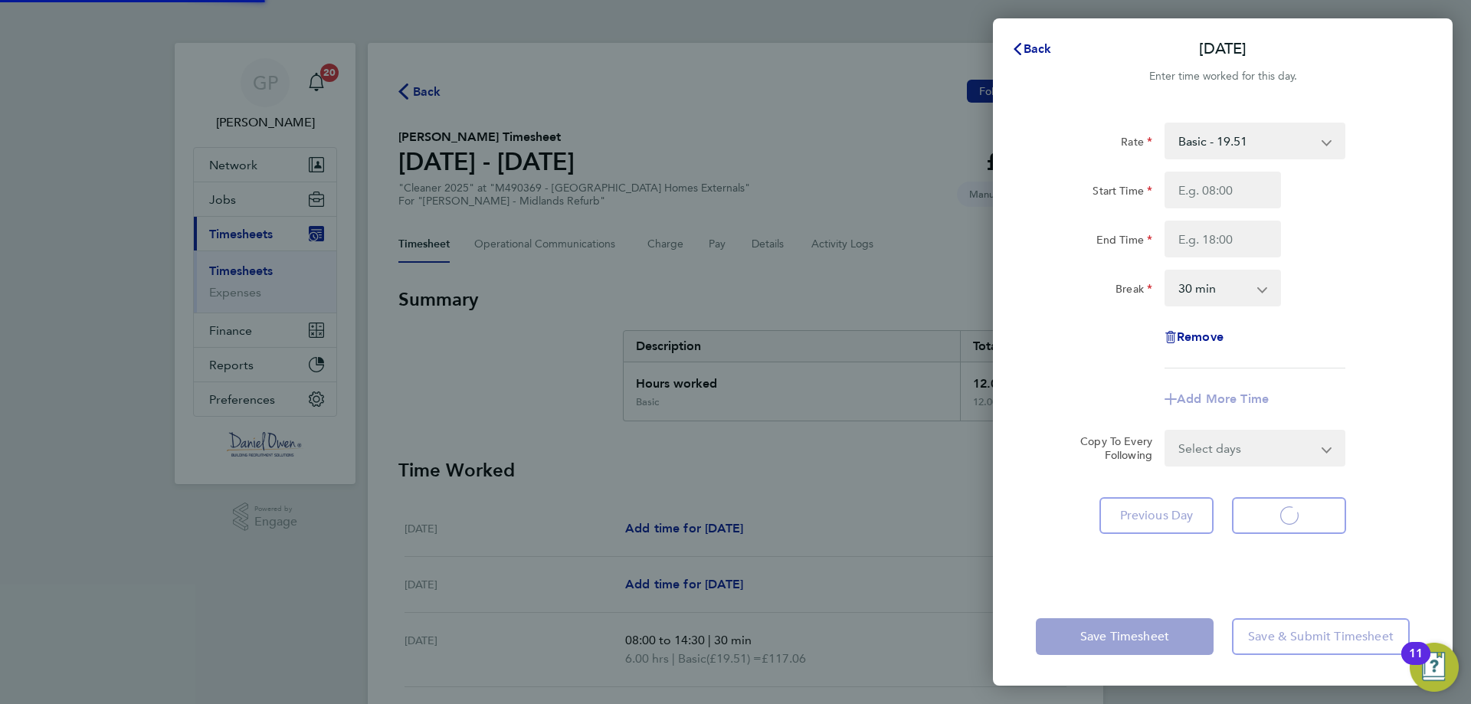
select select "30"
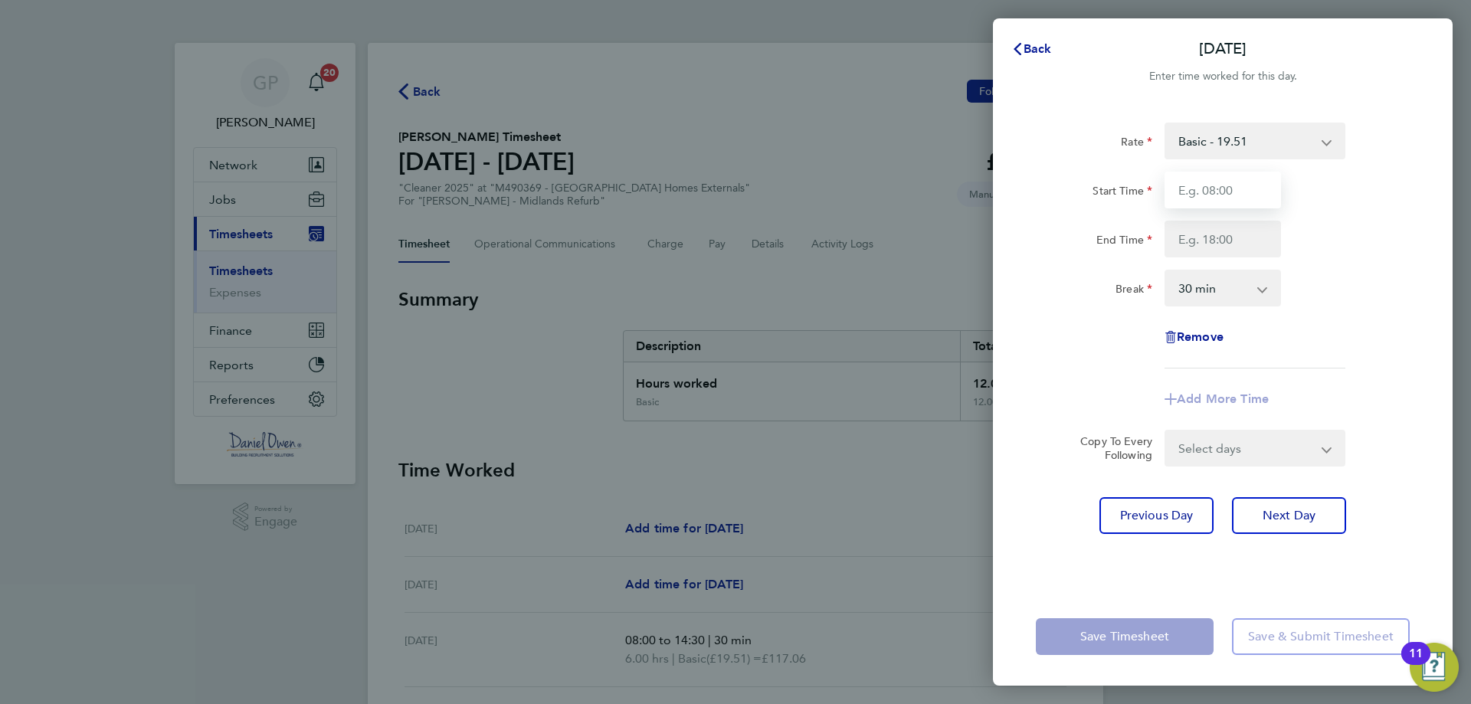
click at [1242, 191] on input "Start Time" at bounding box center [1222, 190] width 116 height 37
type input "08:00"
click at [1235, 228] on input "End Time" at bounding box center [1222, 239] width 116 height 37
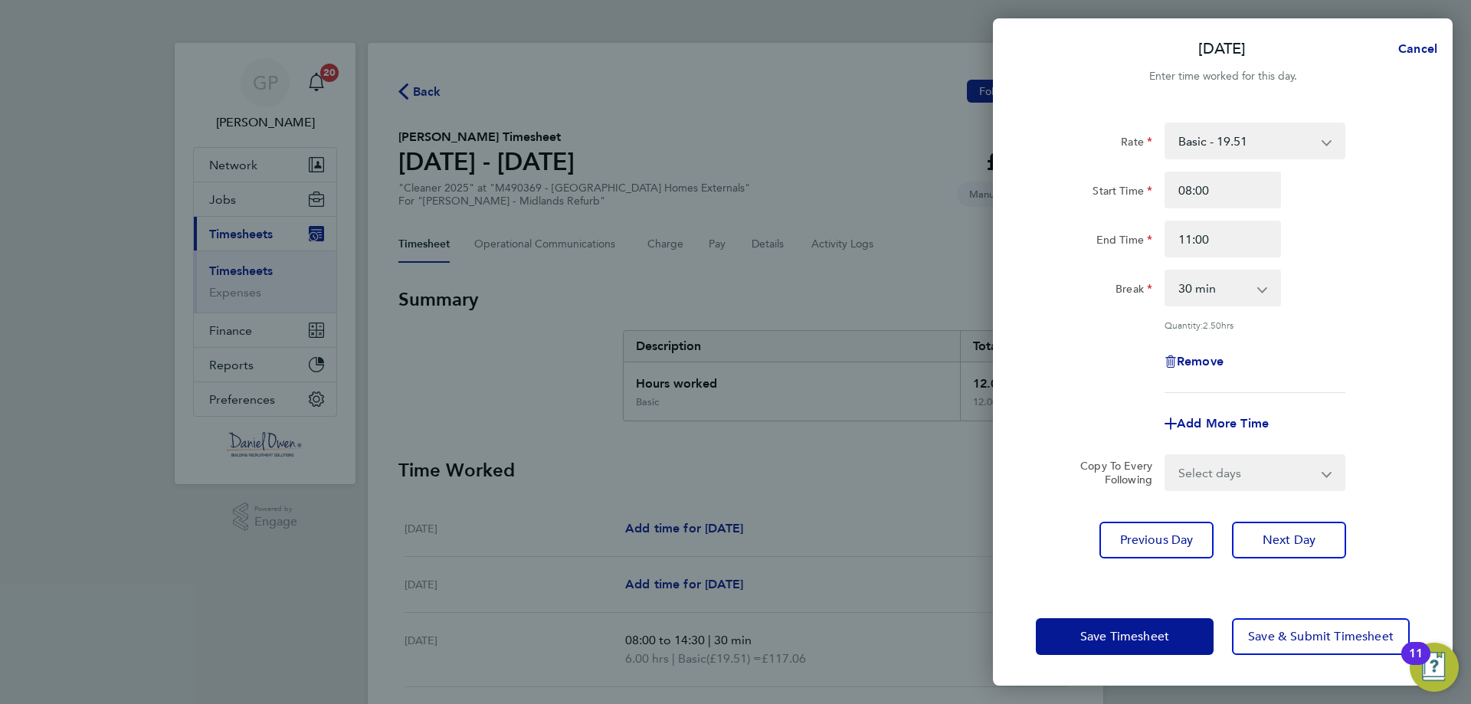
click at [1305, 257] on div "End Time 11:00" at bounding box center [1223, 239] width 386 height 37
click at [1238, 243] on input "11:00" at bounding box center [1222, 239] width 116 height 37
type input "11:30"
click at [1259, 375] on div "Remove" at bounding box center [1222, 361] width 129 height 37
click at [1313, 634] on span "Save & Submit Timesheet" at bounding box center [1321, 636] width 146 height 15
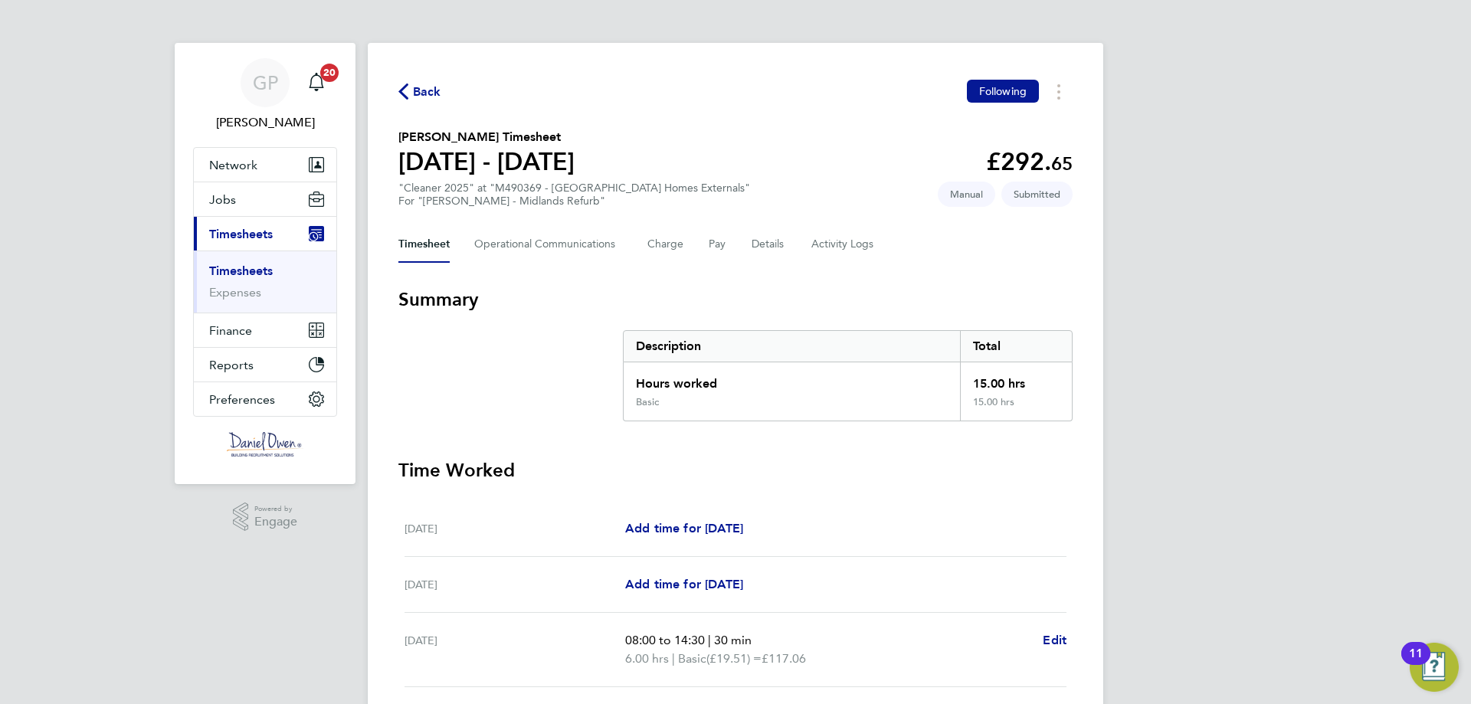
click at [411, 90] on span "Back" at bounding box center [419, 91] width 43 height 15
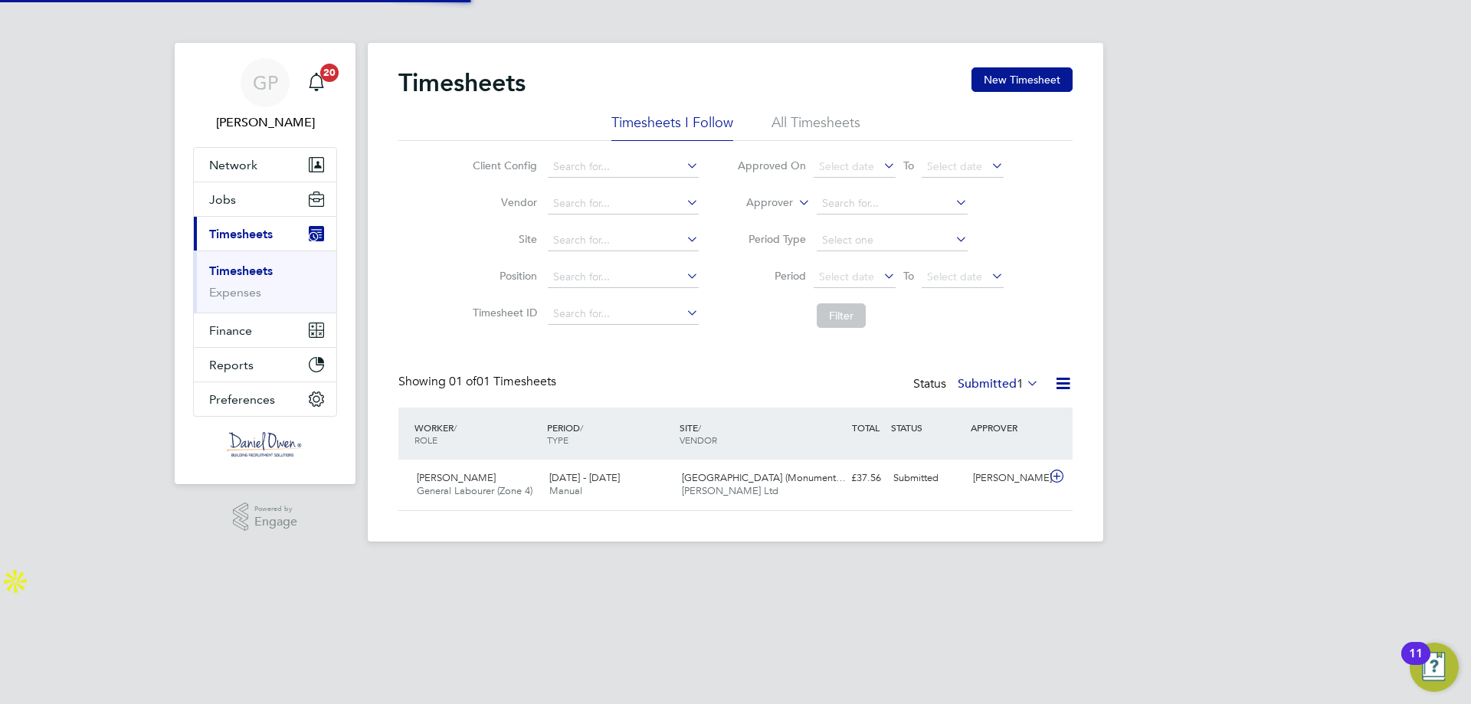
scroll to position [39, 133]
